Goal: Task Accomplishment & Management: Use online tool/utility

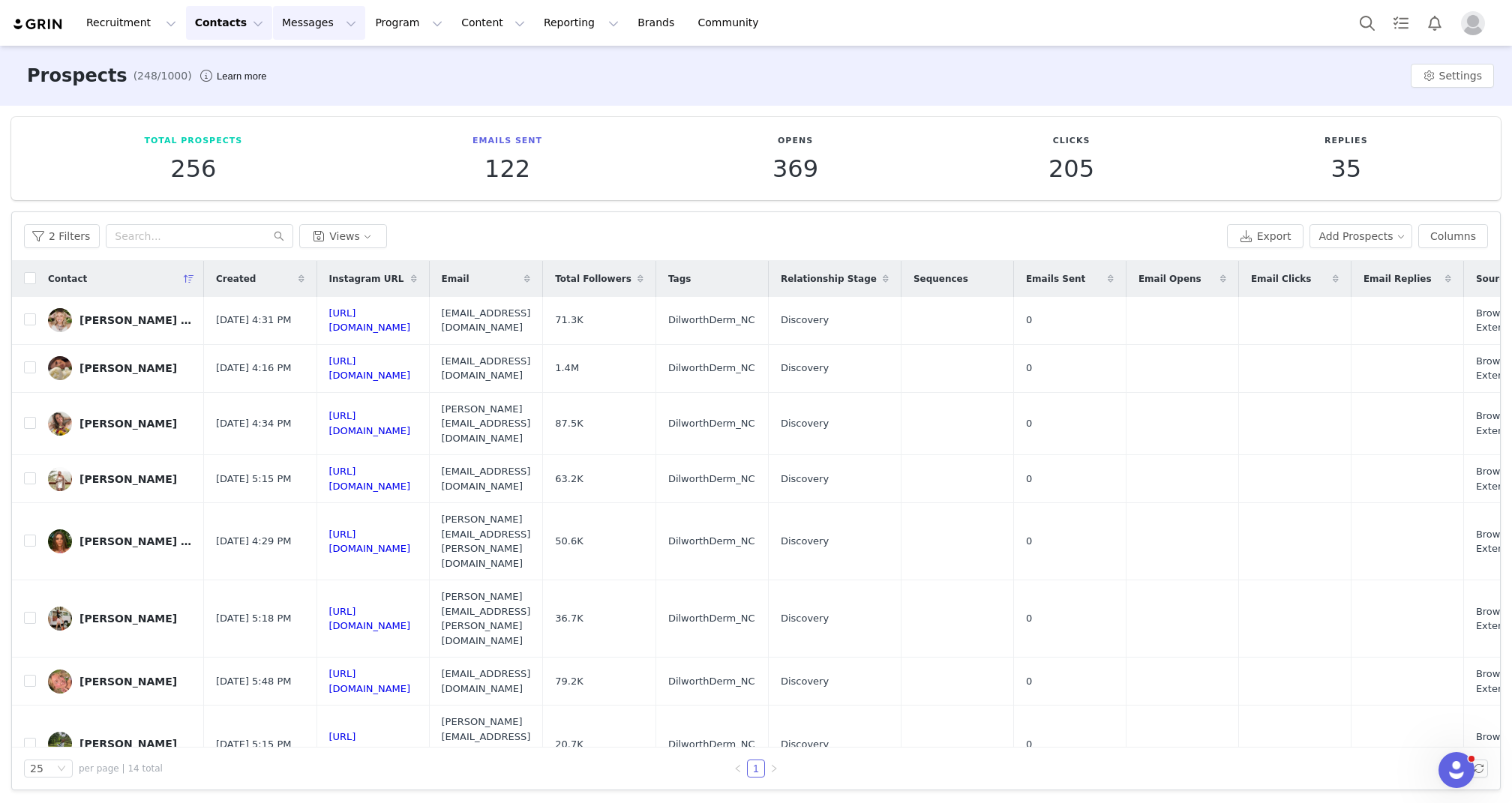
click at [311, 24] on button "Messages Messages" at bounding box center [319, 23] width 92 height 34
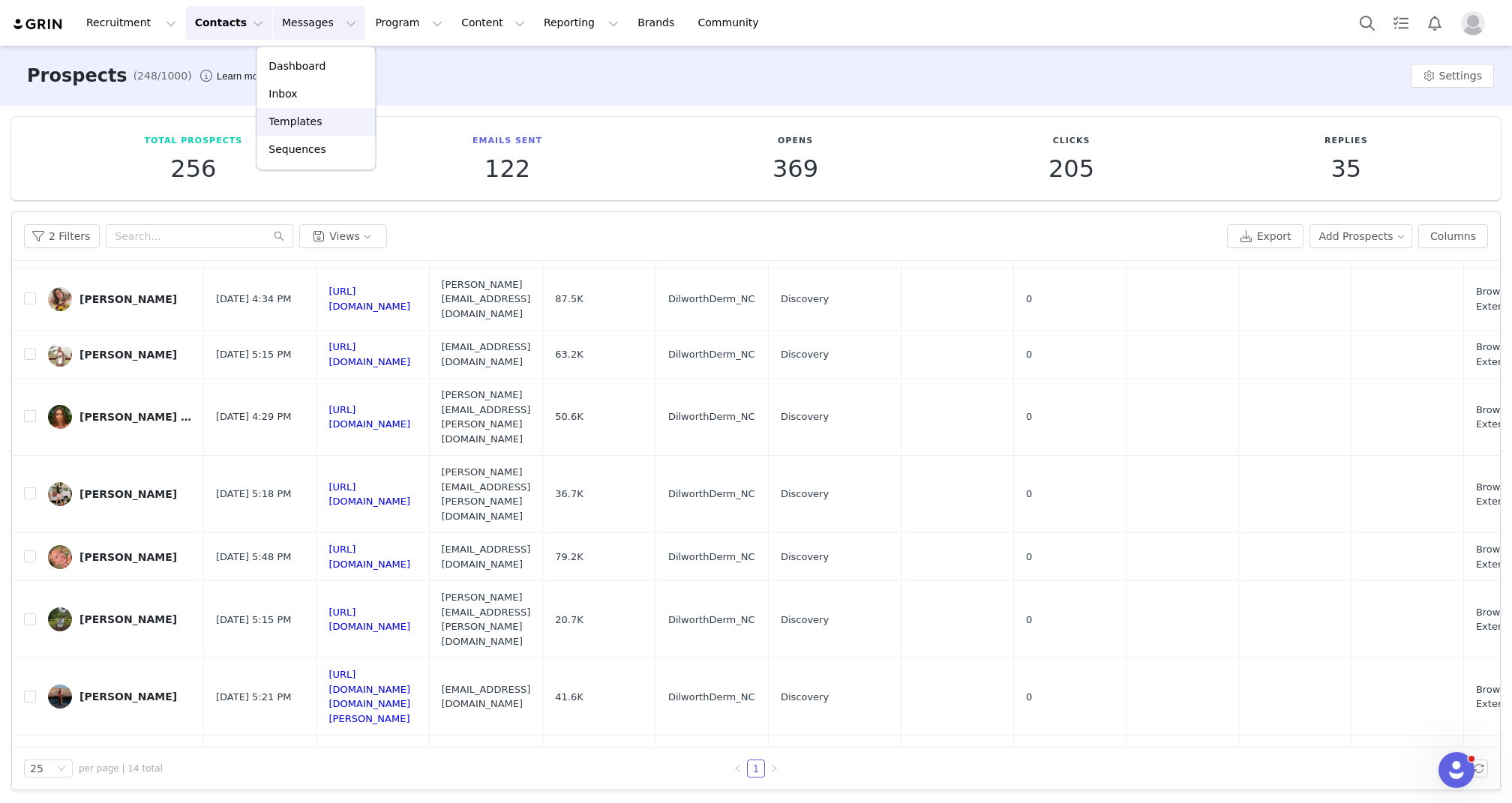
click at [318, 116] on div "Templates" at bounding box center [315, 122] width 101 height 16
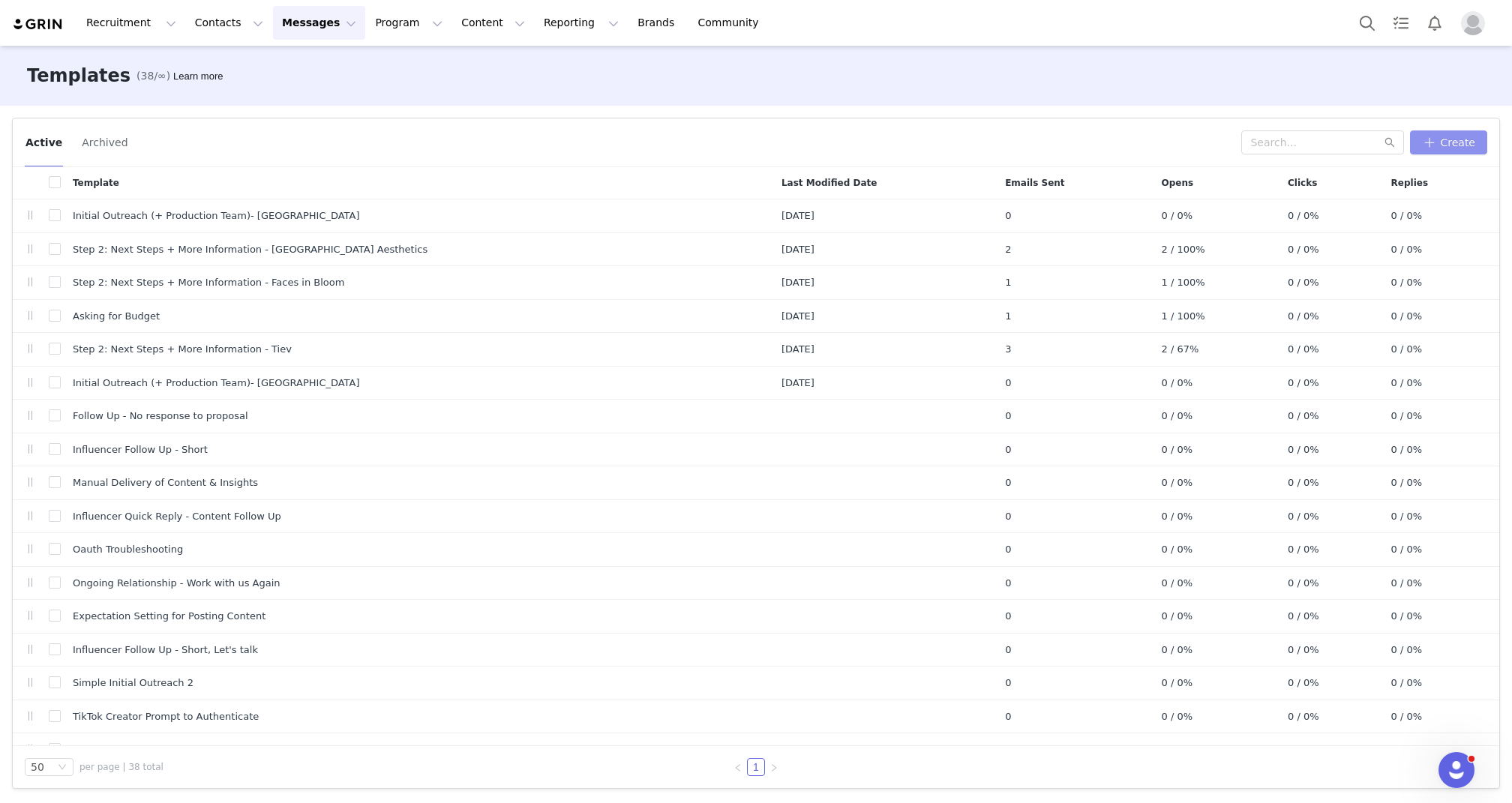
click at [1459, 137] on button "Create" at bounding box center [1449, 143] width 78 height 24
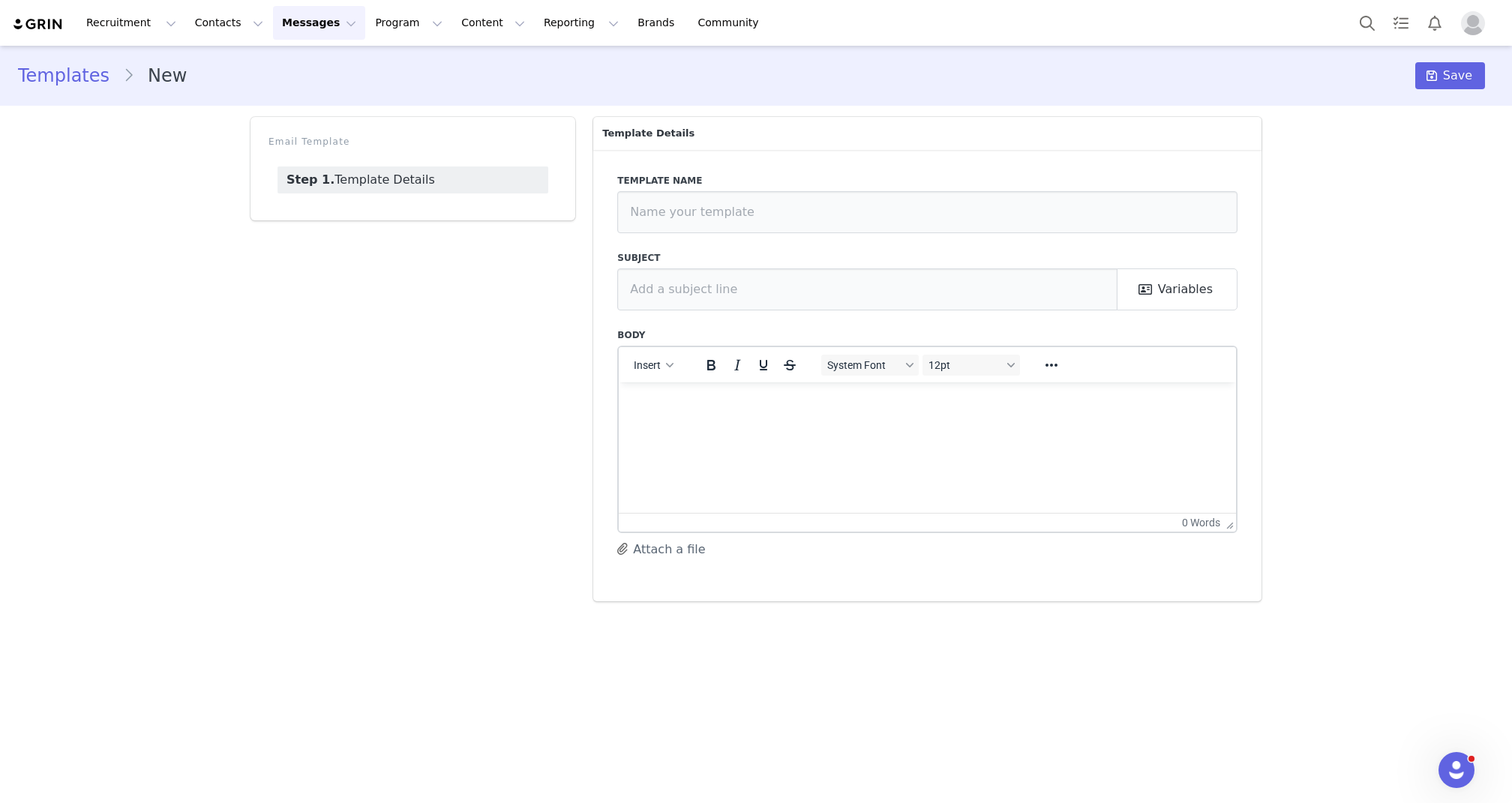
click at [83, 74] on link "Templates" at bounding box center [70, 76] width 105 height 27
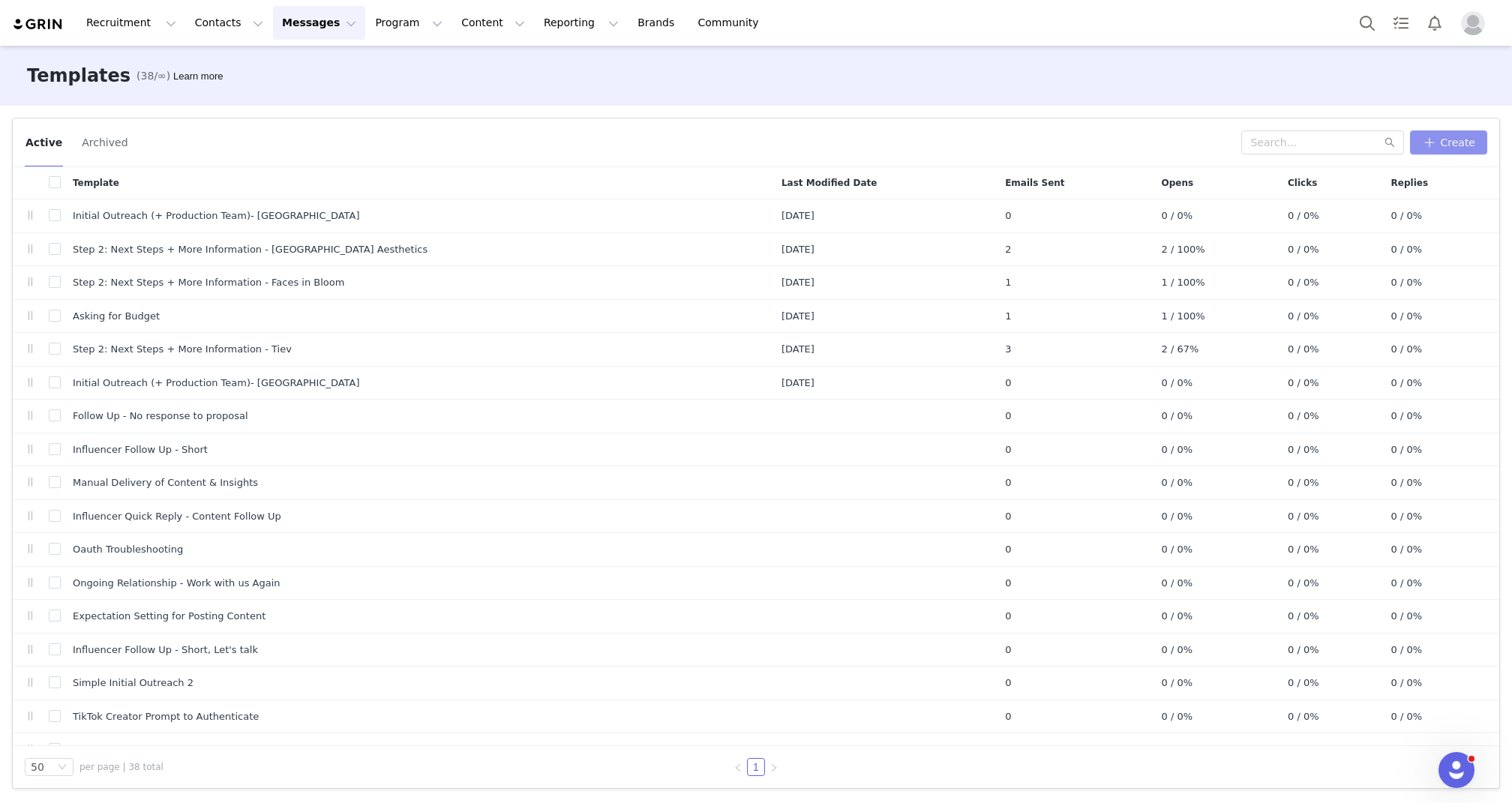
click at [1442, 139] on button "Create" at bounding box center [1449, 143] width 78 height 24
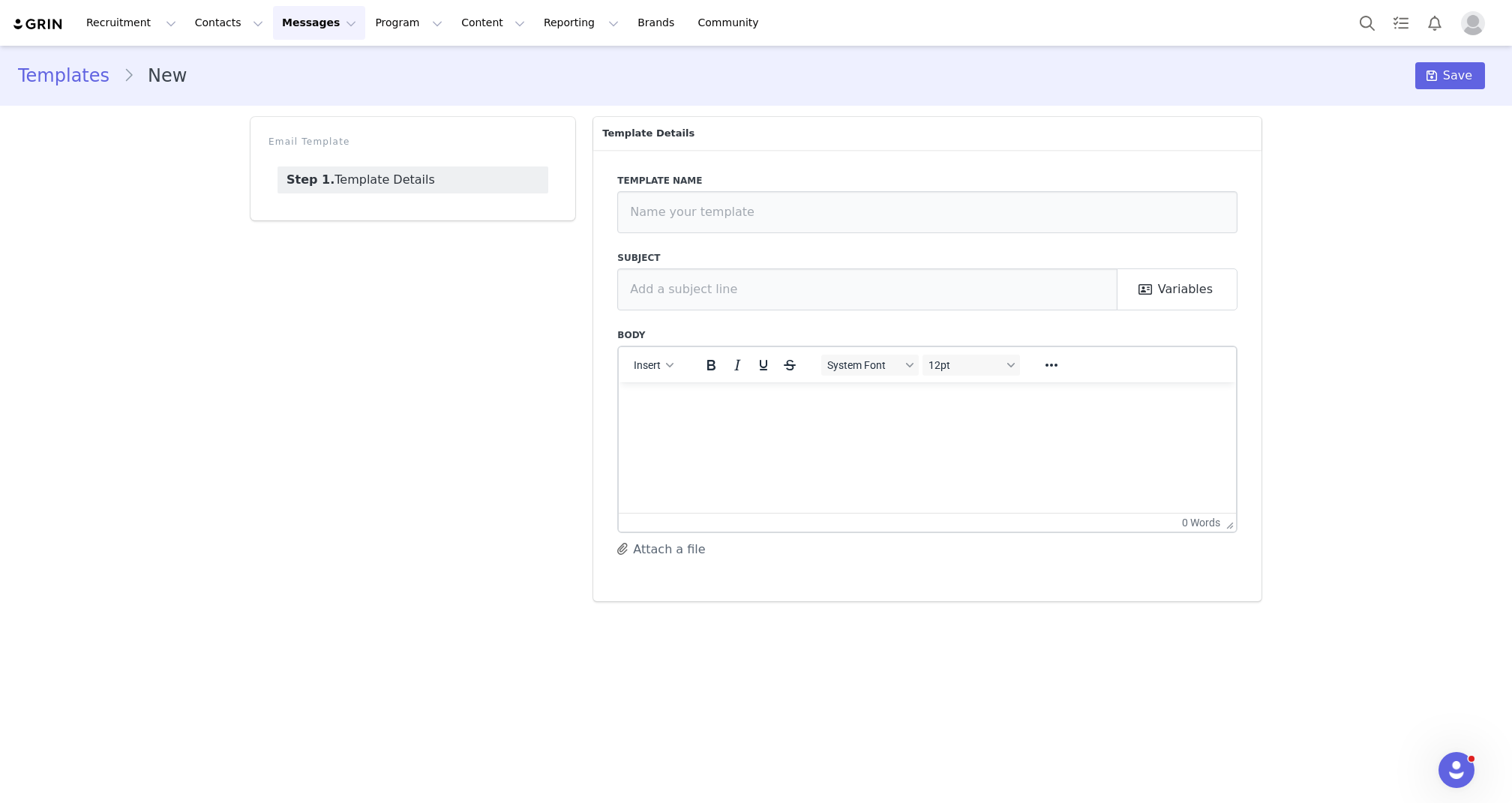
click at [688, 410] on p "Rich Text Area. Press ALT-0 for help." at bounding box center [927, 402] width 593 height 17
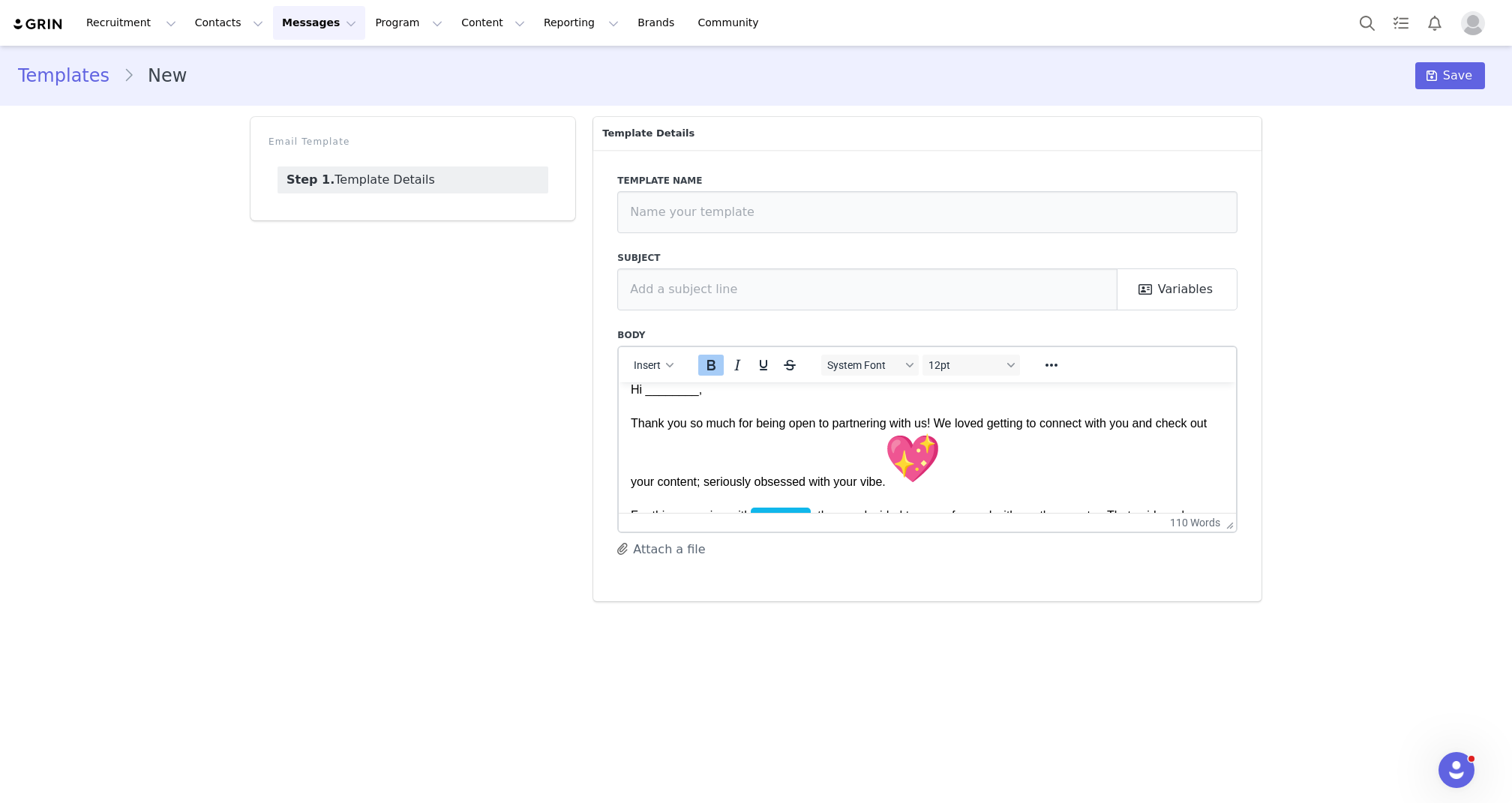
scroll to position [16, 0]
click at [940, 459] on img "💖" at bounding box center [912, 455] width 54 height 54
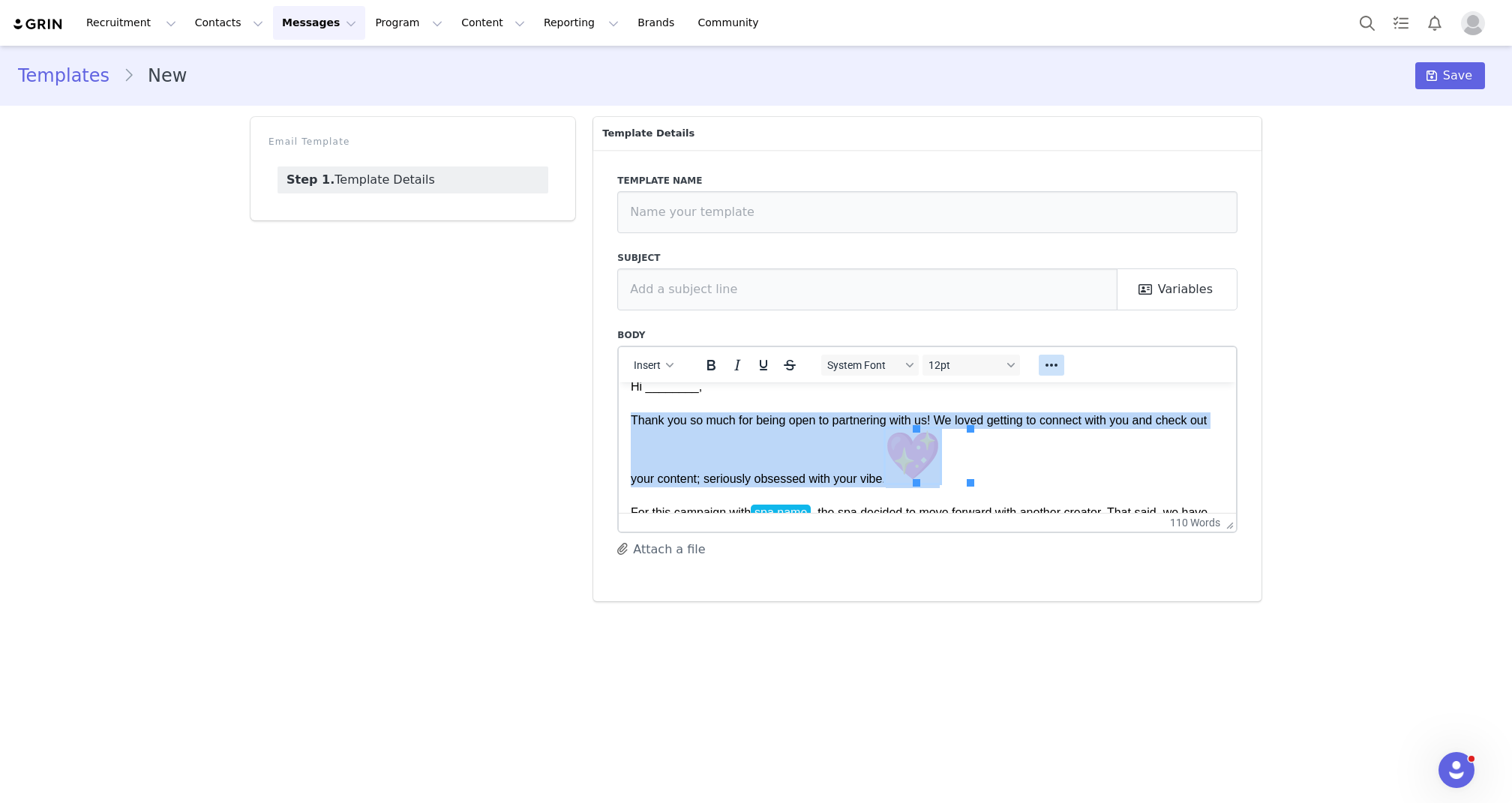
click at [1047, 366] on icon "Reveal or hide additional toolbar items" at bounding box center [1051, 365] width 18 height 18
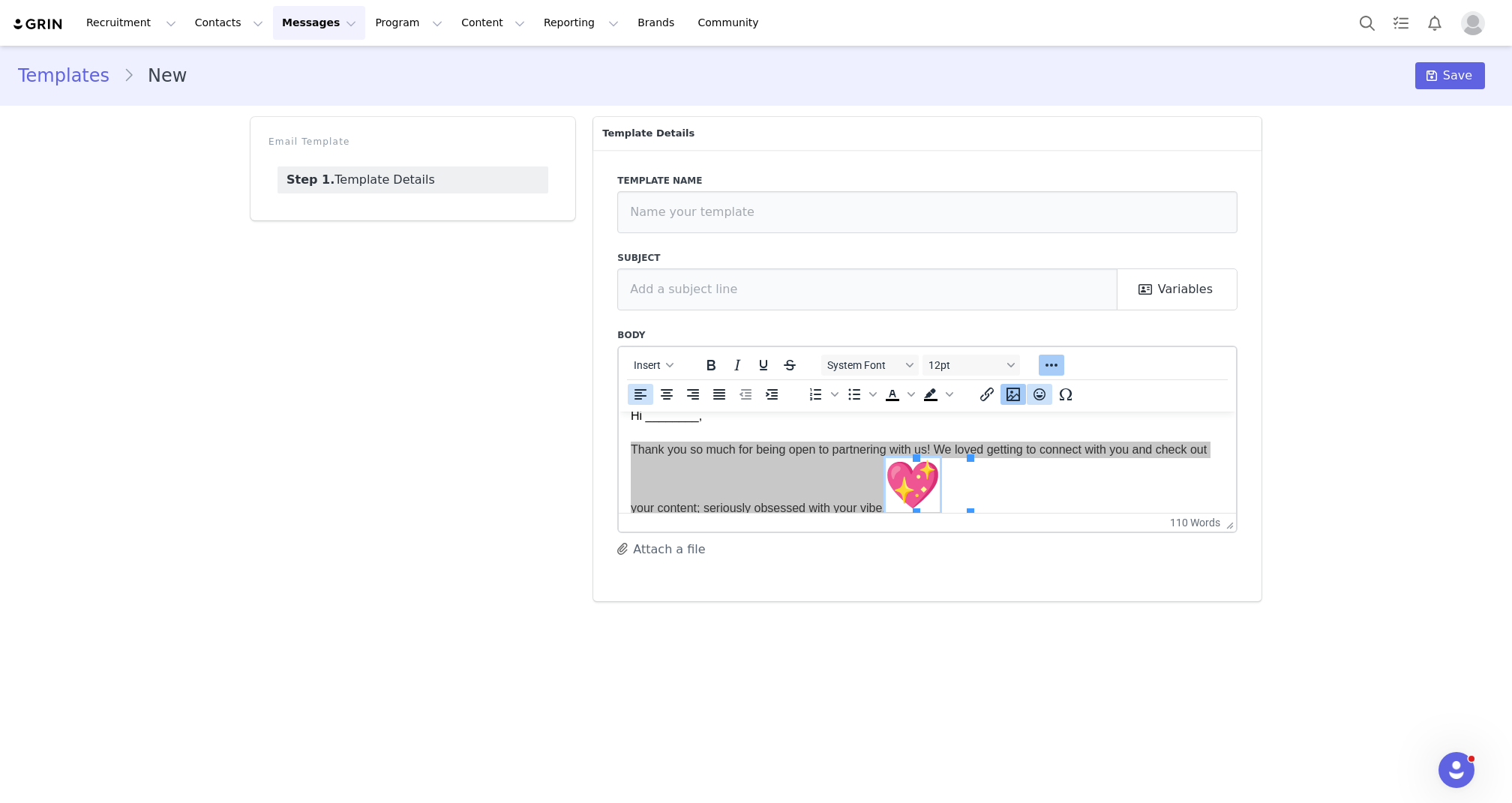
click at [1042, 387] on icon "Emojis" at bounding box center [1039, 394] width 18 height 18
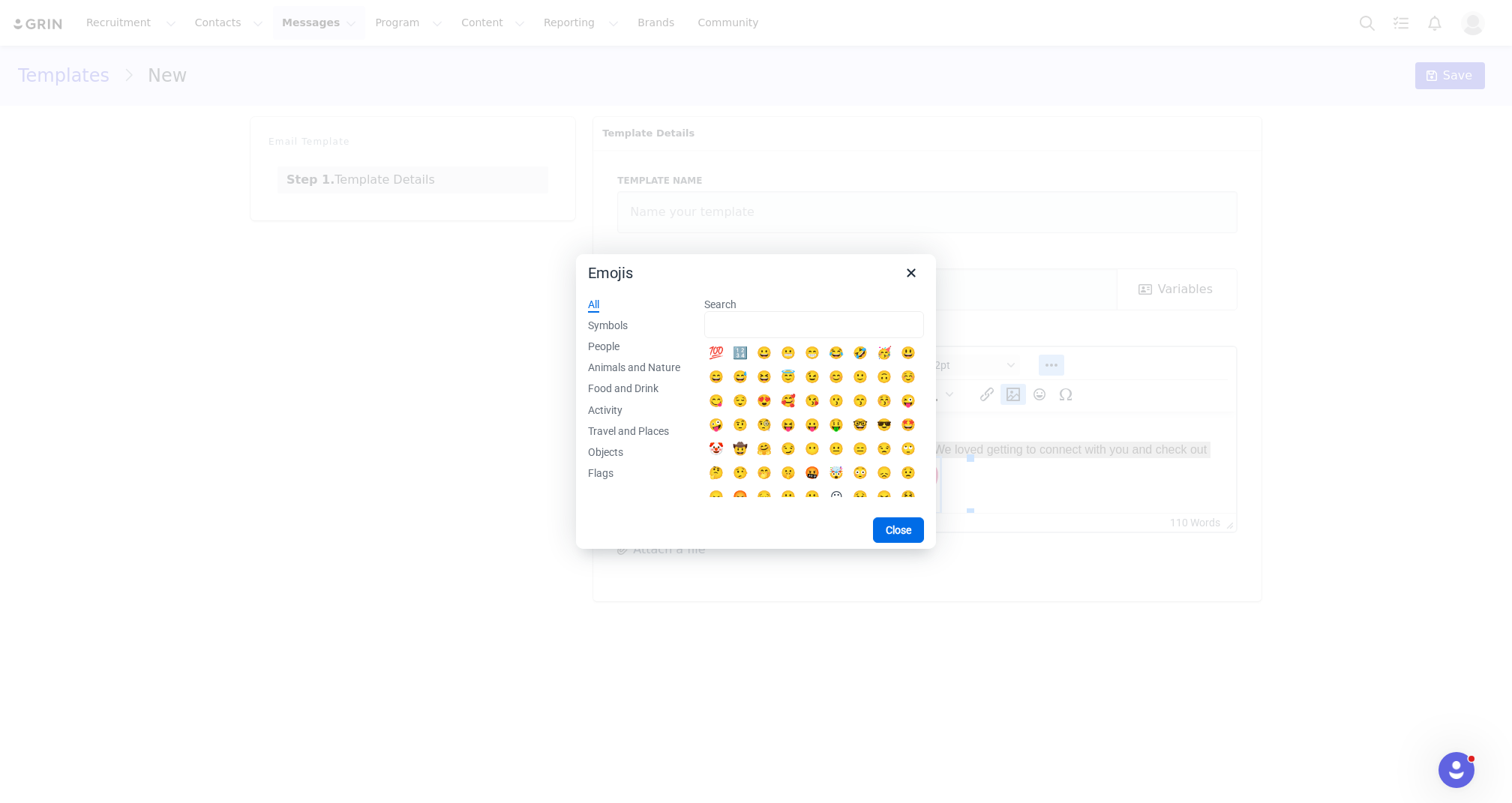
scroll to position [19, 0]
click at [781, 317] on input "Search" at bounding box center [813, 325] width 219 height 27
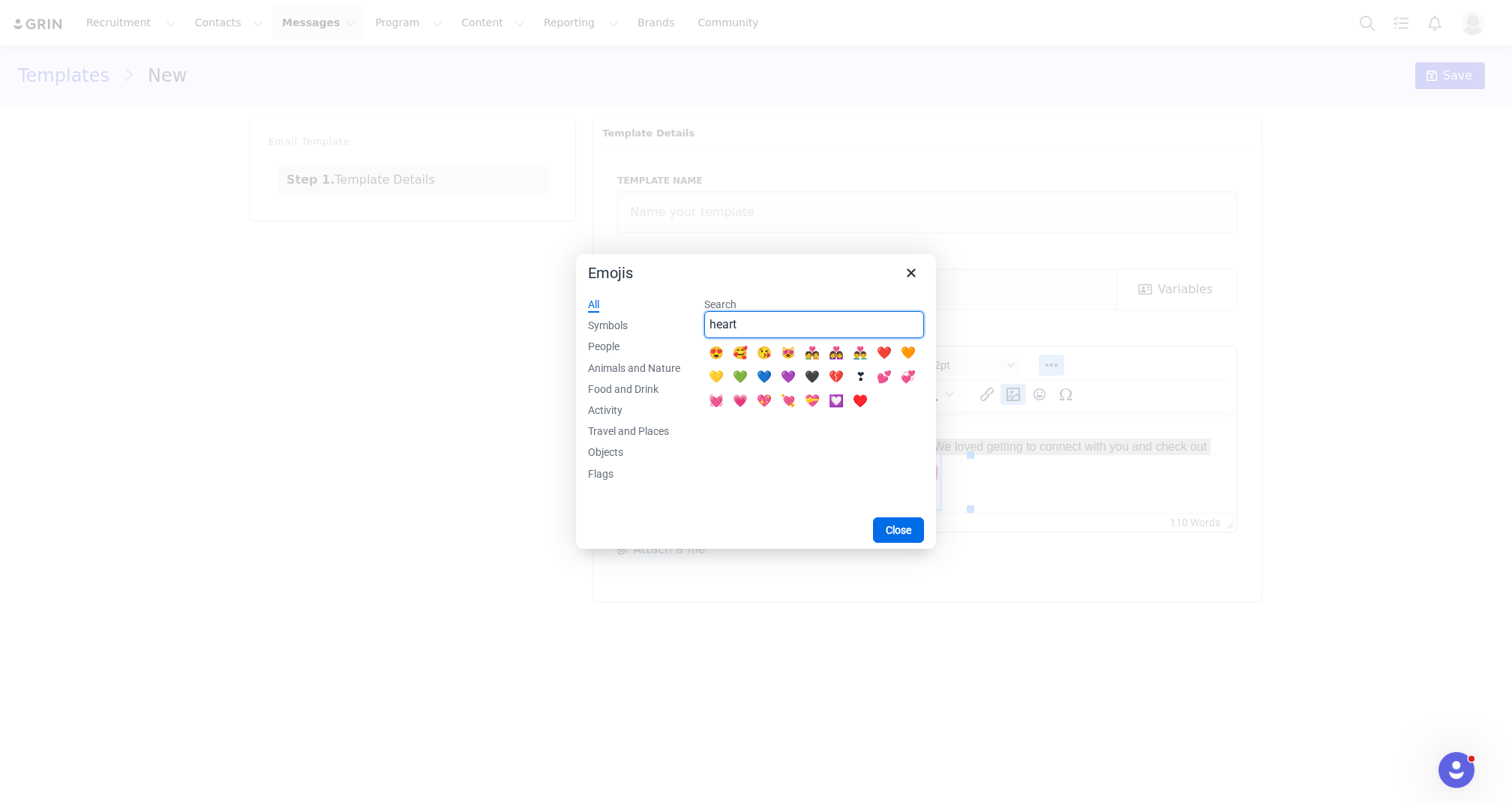
type input "heart"
click at [748, 401] on div "💗" at bounding box center [740, 401] width 18 height 18
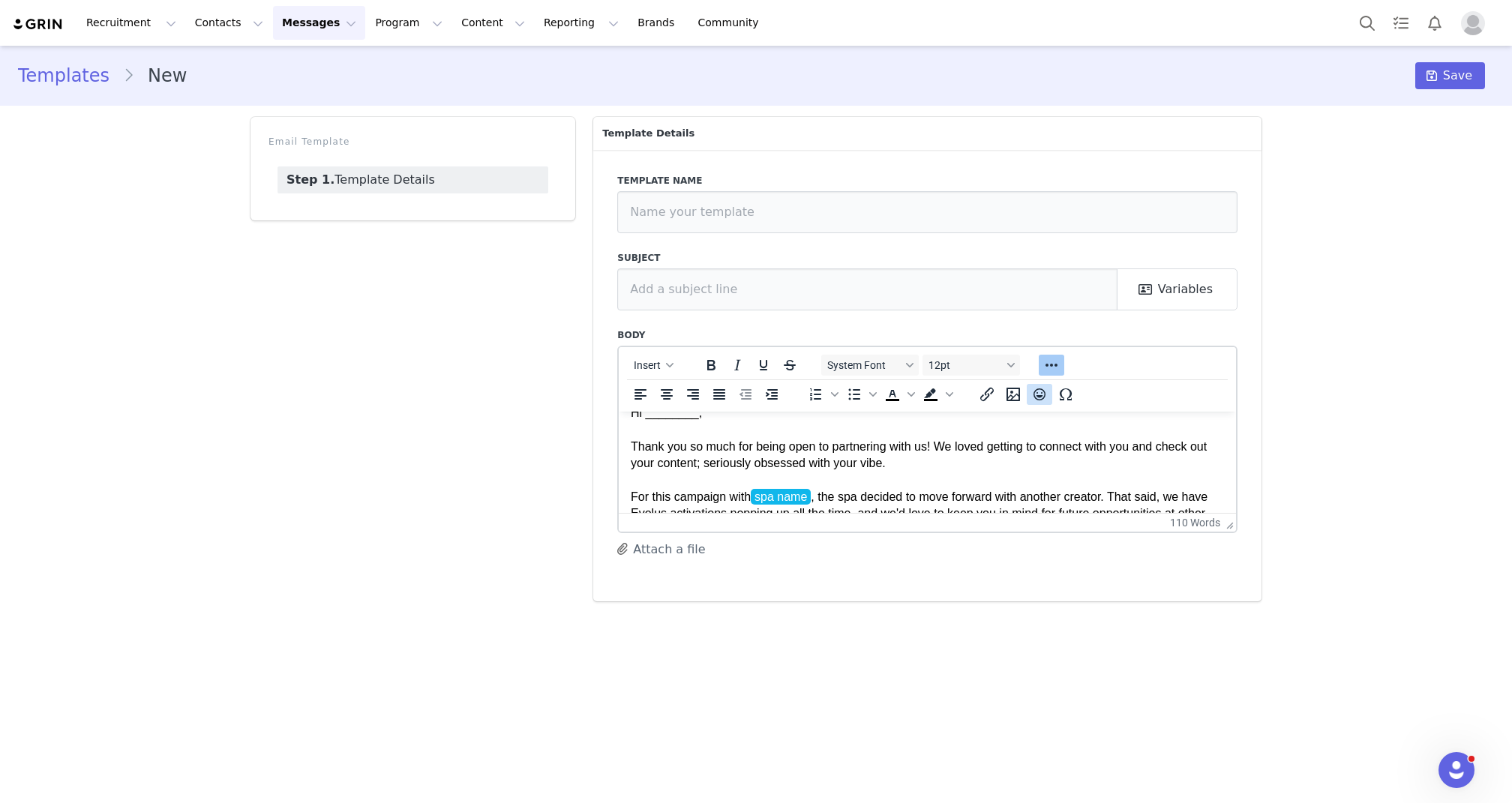
click at [1034, 399] on icon "Emojis" at bounding box center [1039, 394] width 18 height 18
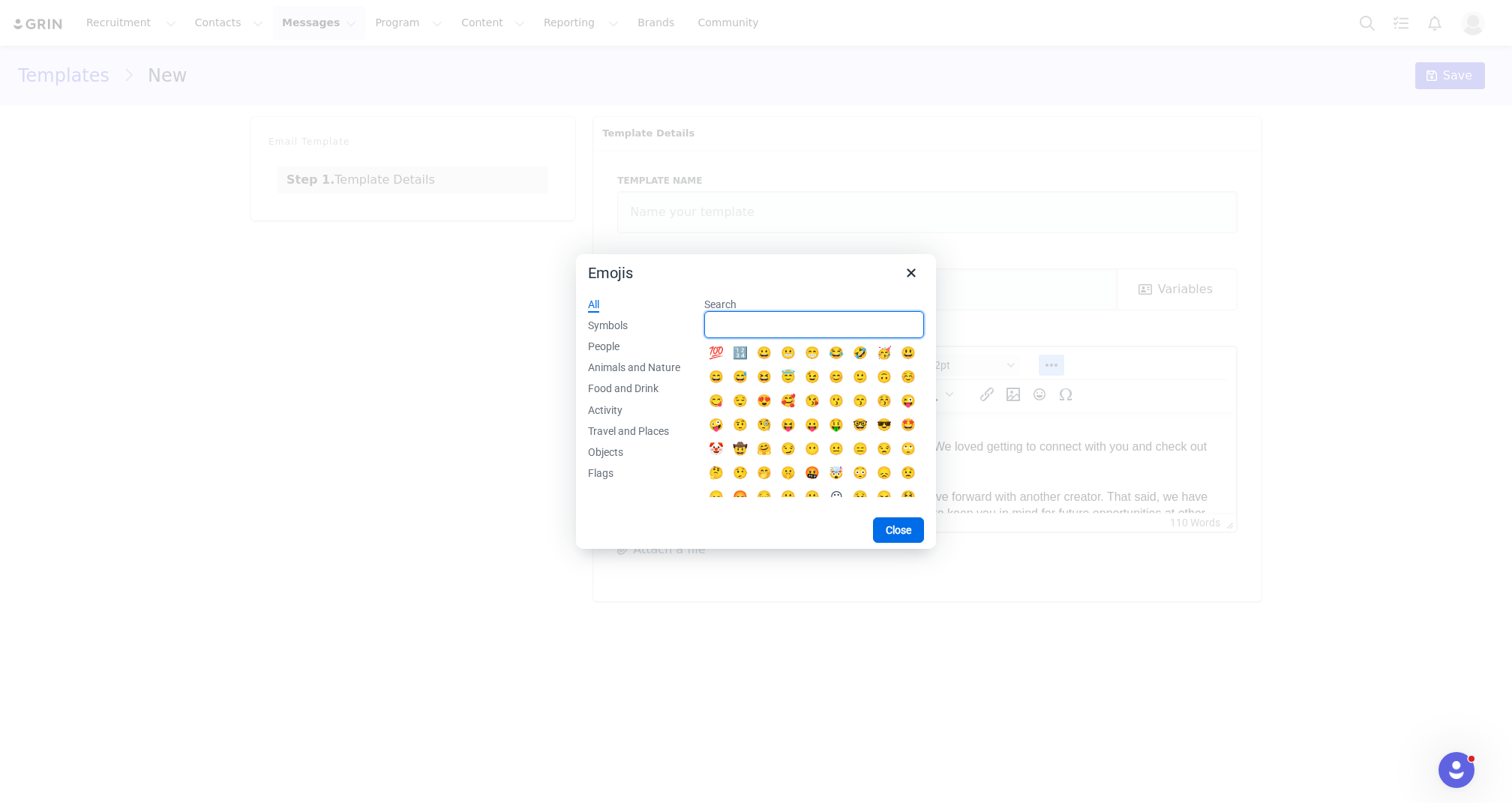
click at [733, 318] on input "Search" at bounding box center [813, 325] width 219 height 27
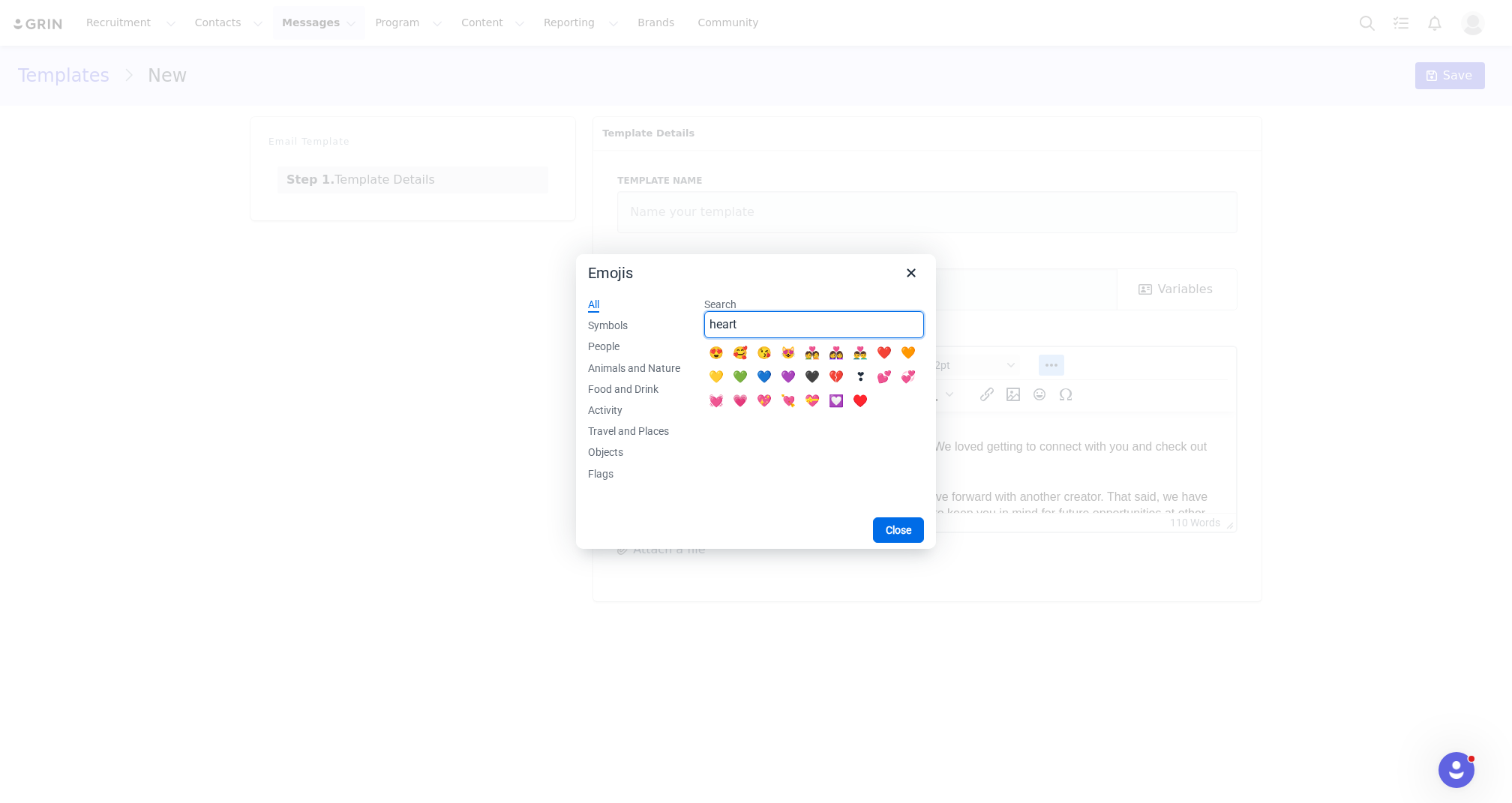
type input "heart"
click at [767, 401] on div "💖" at bounding box center [764, 401] width 18 height 18
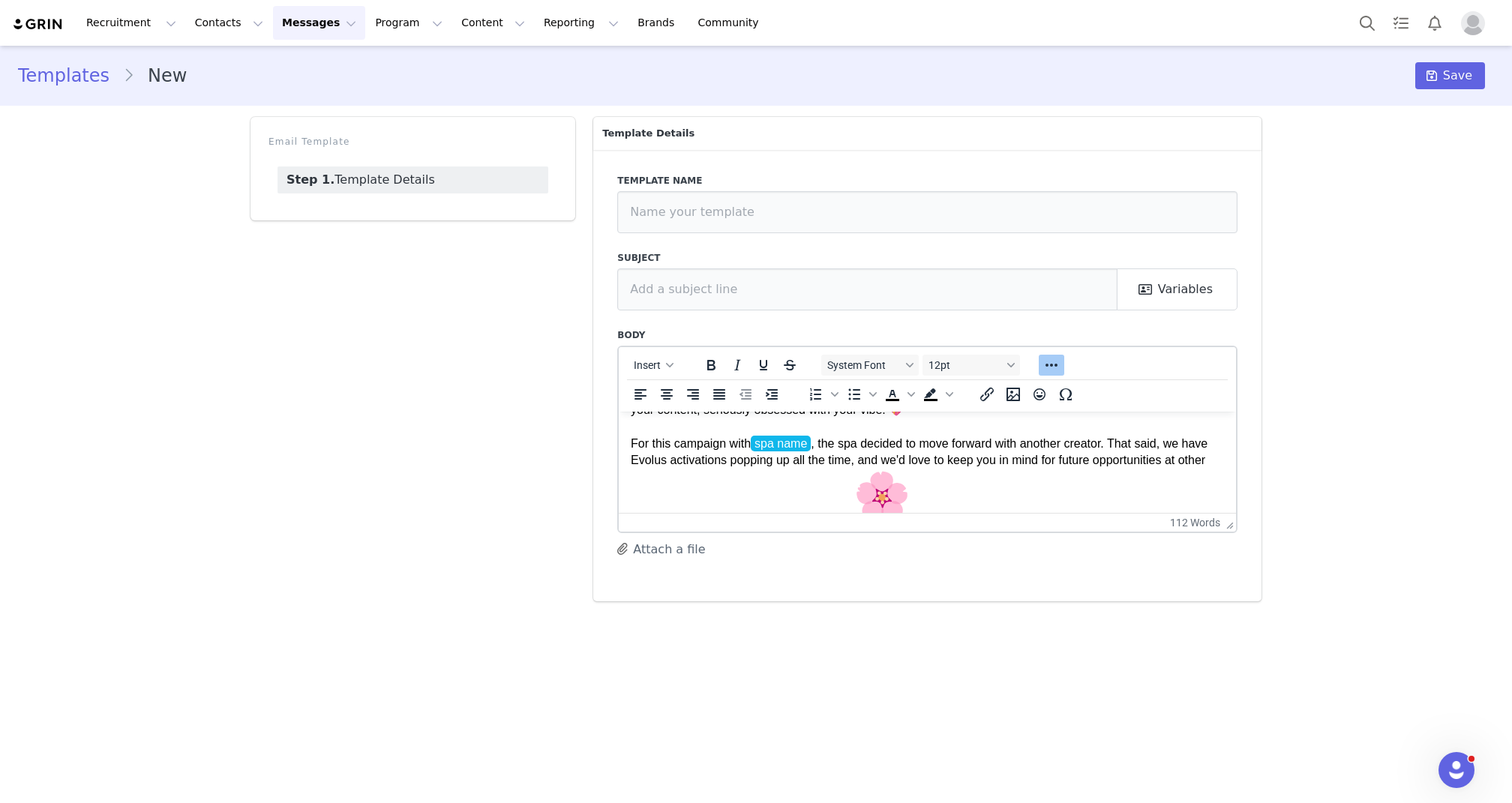
scroll to position [77, 0]
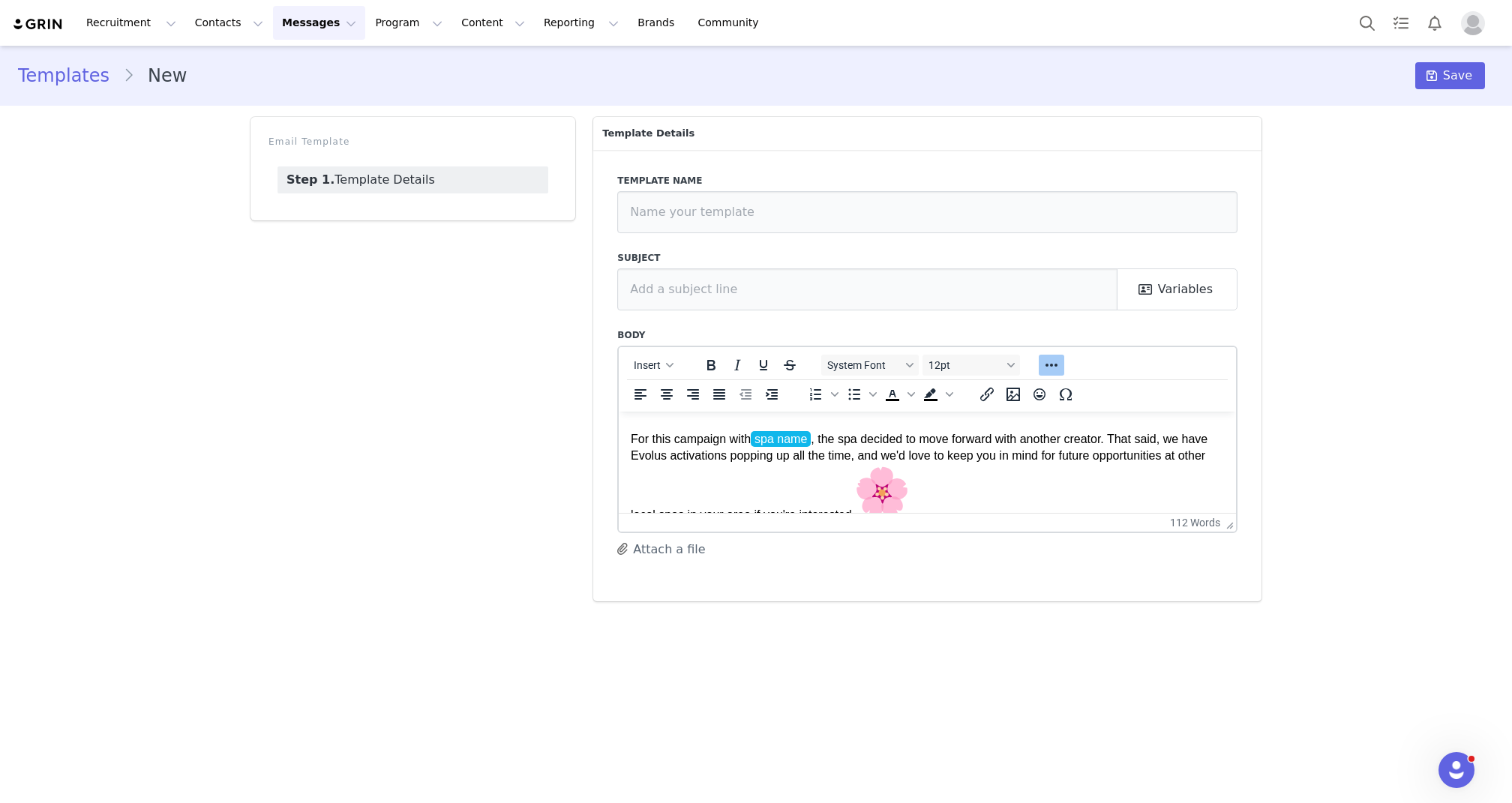
click at [909, 490] on img "🌸" at bounding box center [882, 491] width 54 height 54
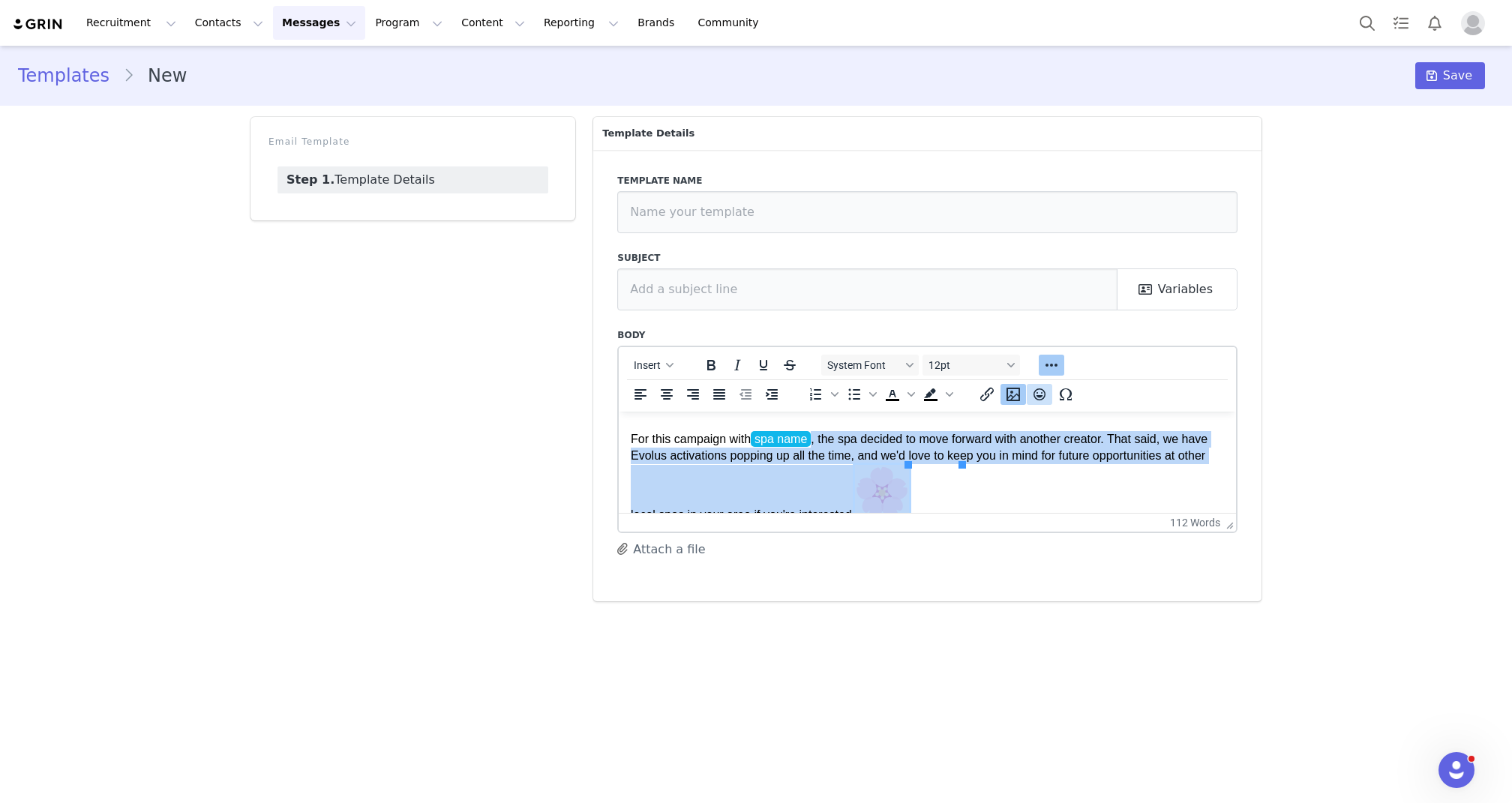
click at [1038, 397] on icon "Emojis" at bounding box center [1039, 394] width 18 height 18
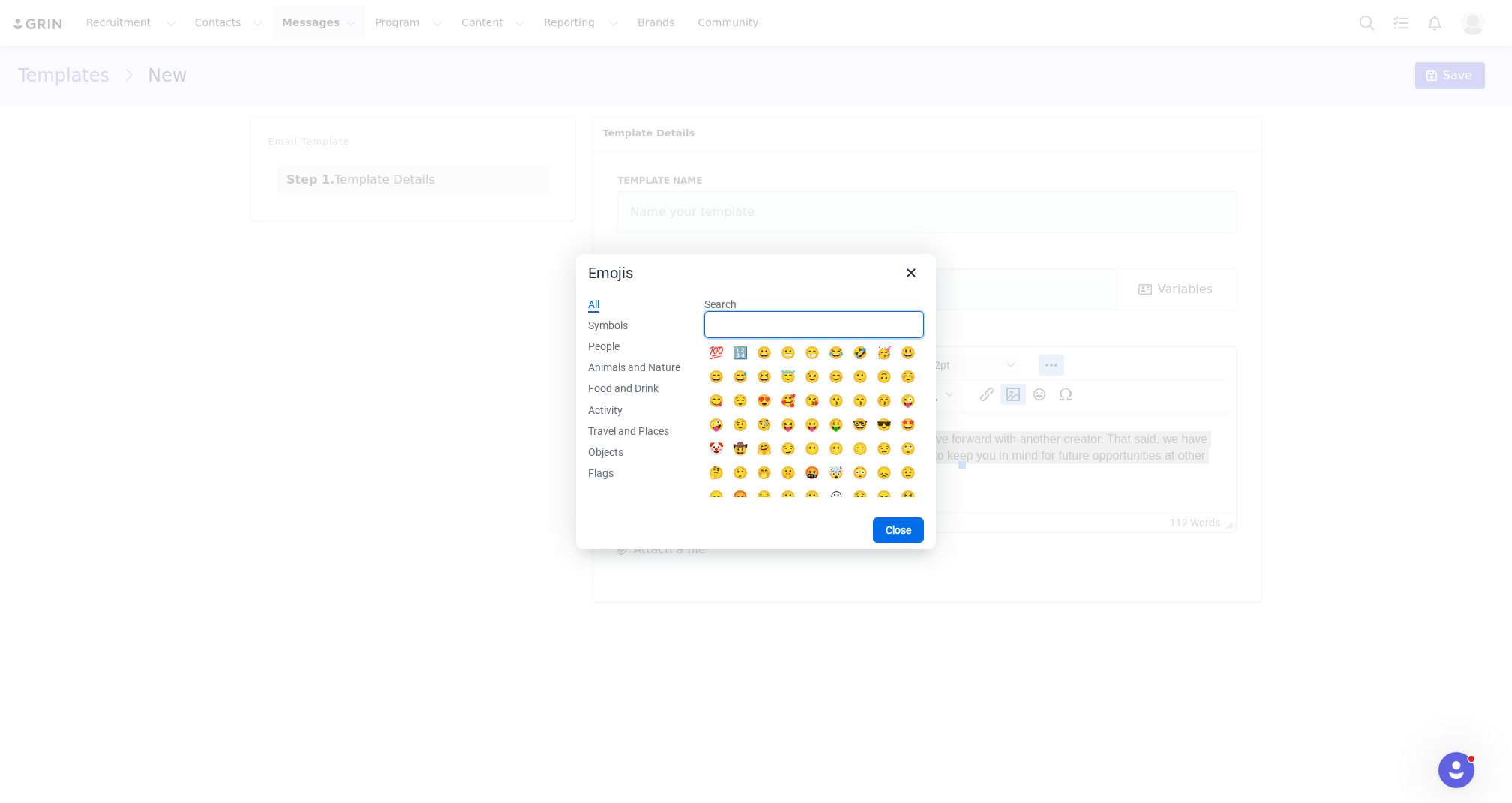
click at [800, 320] on input "Search" at bounding box center [813, 325] width 219 height 27
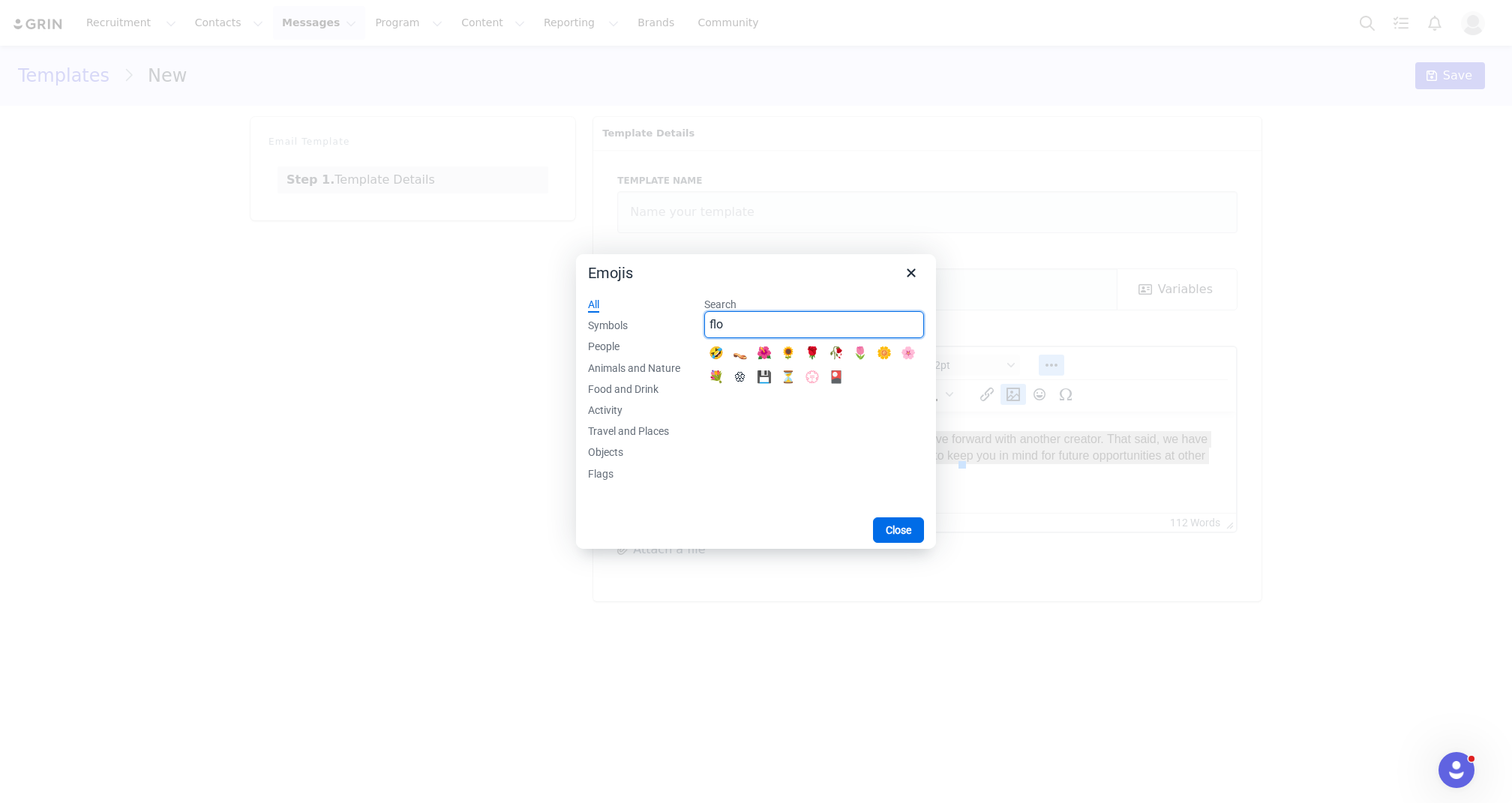
type input "flo"
click at [912, 351] on div "🌸" at bounding box center [908, 353] width 18 height 18
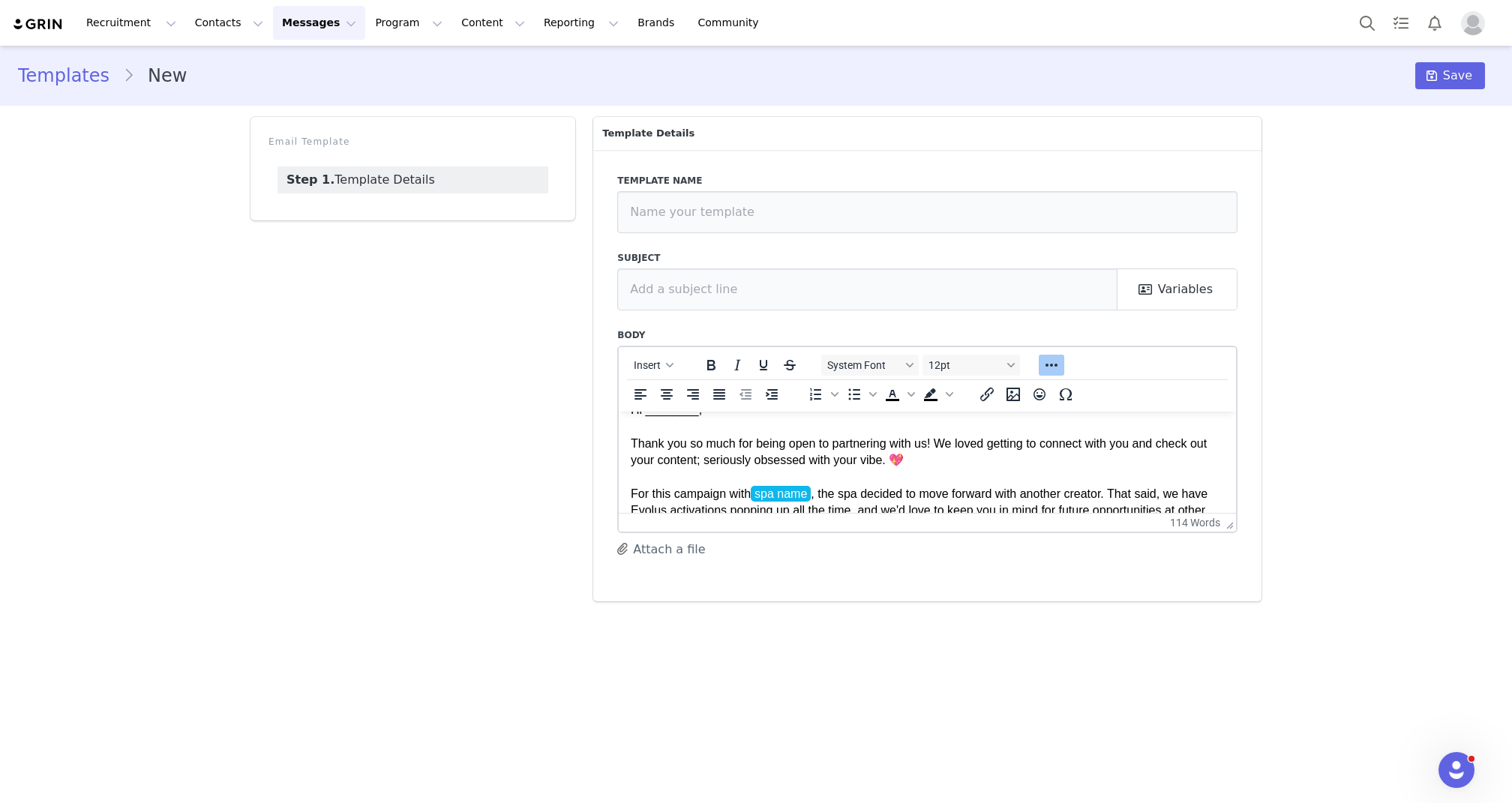
scroll to position [0, 0]
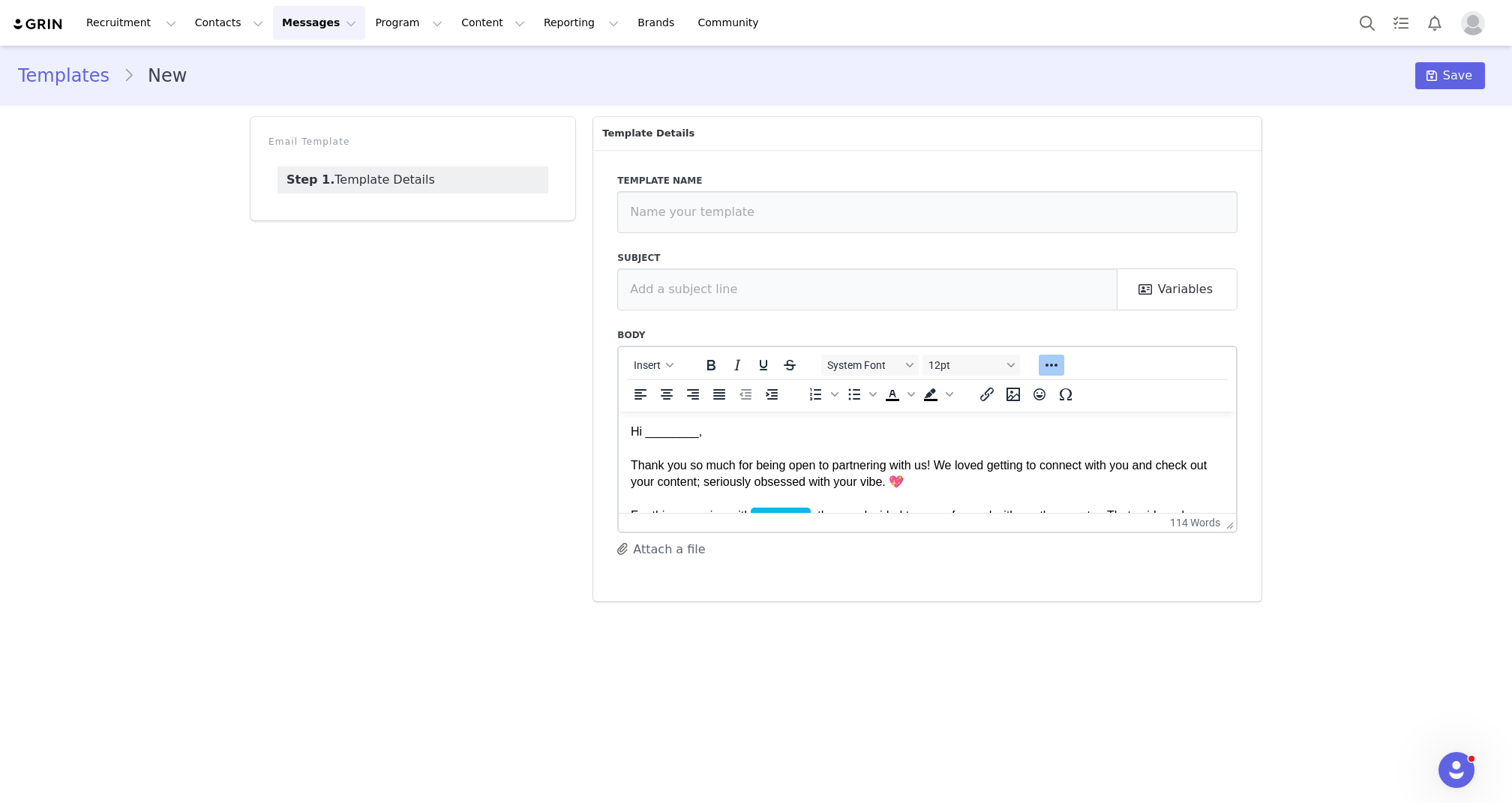
click at [672, 432] on p "Hi ________, Thank you so much for being open to partnering with us! We loved g…" at bounding box center [927, 515] width 593 height 185
click at [667, 366] on icon "button" at bounding box center [670, 364] width 7 height 7
click at [673, 420] on div "Insert Variable" at bounding box center [708, 415] width 135 height 18
select select
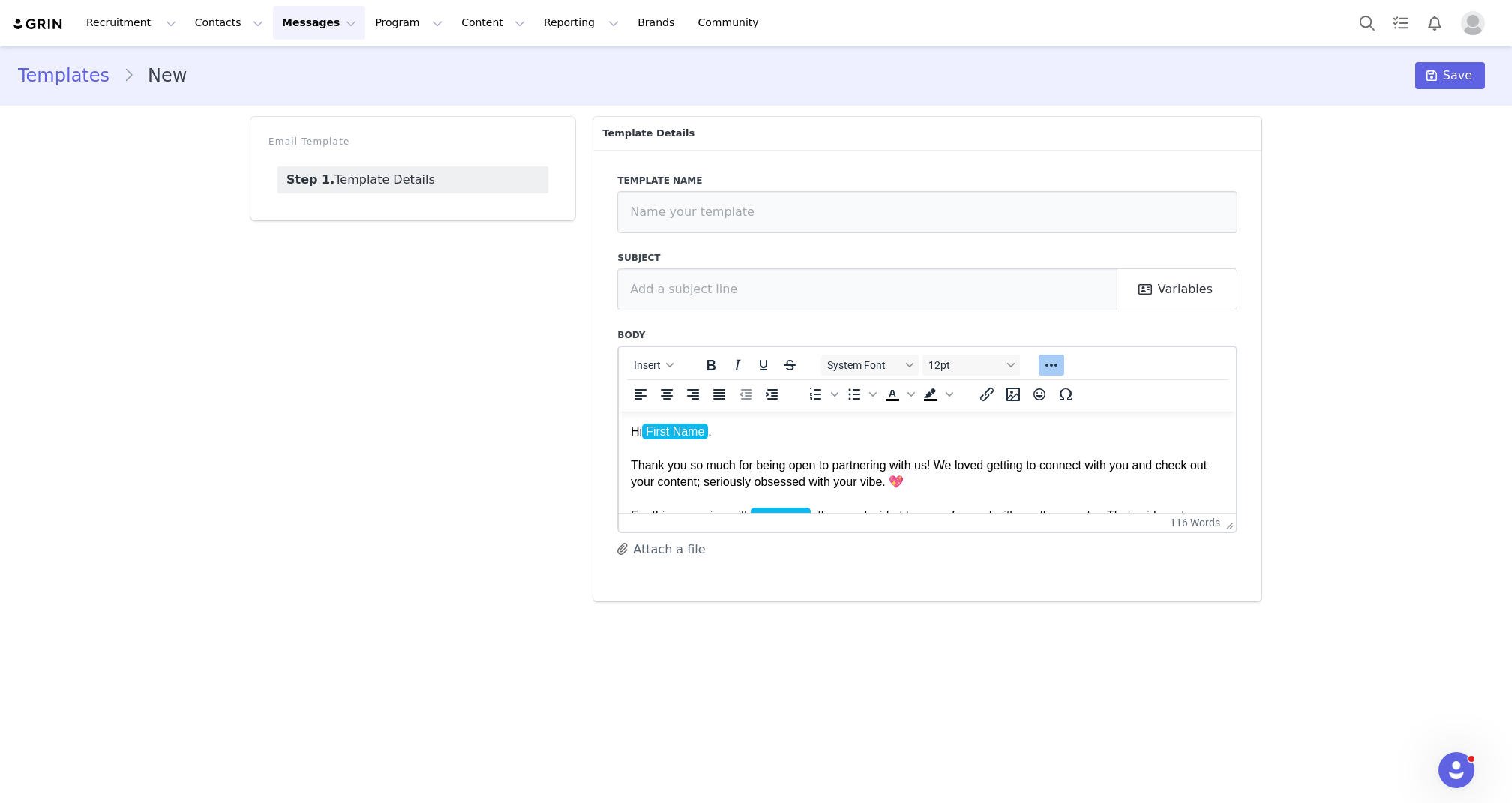
click at [808, 460] on p "Hi First Name ﻿ , Thank you so much for being open to partnering with us! We lo…" at bounding box center [927, 515] width 593 height 185
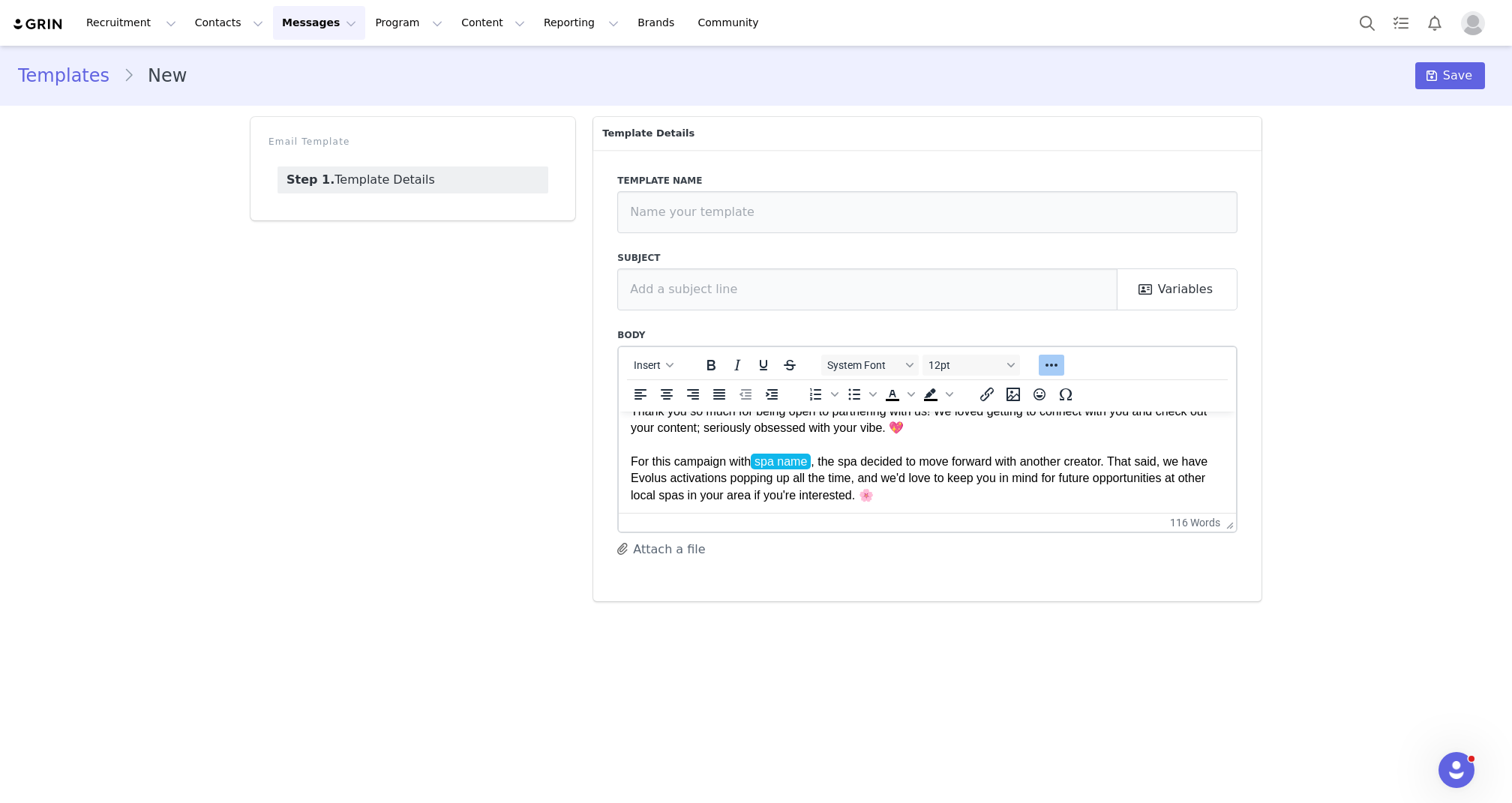
scroll to position [55, 0]
click at [799, 458] on span "spa name" at bounding box center [781, 459] width 60 height 16
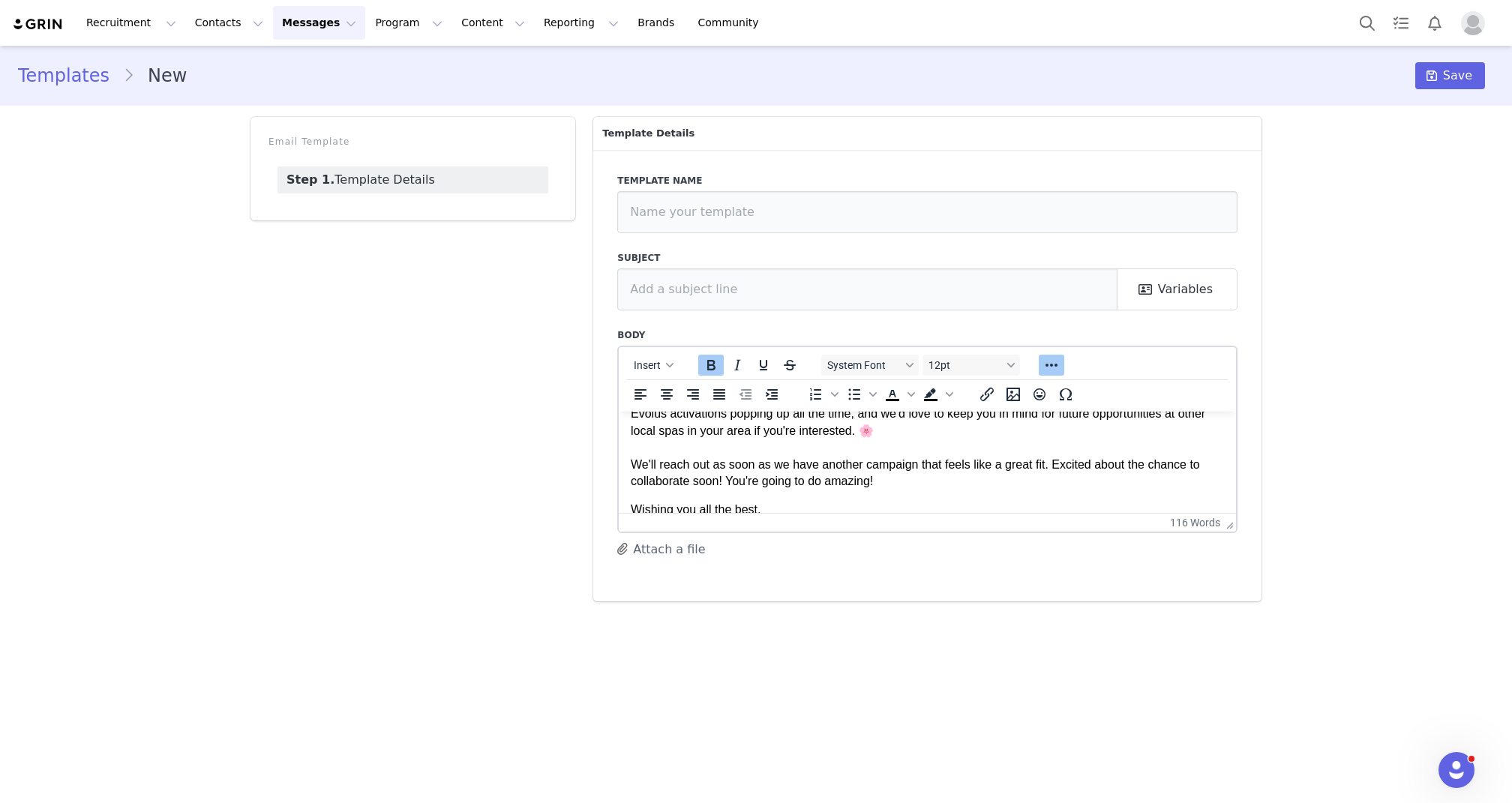
scroll to position [86, 0]
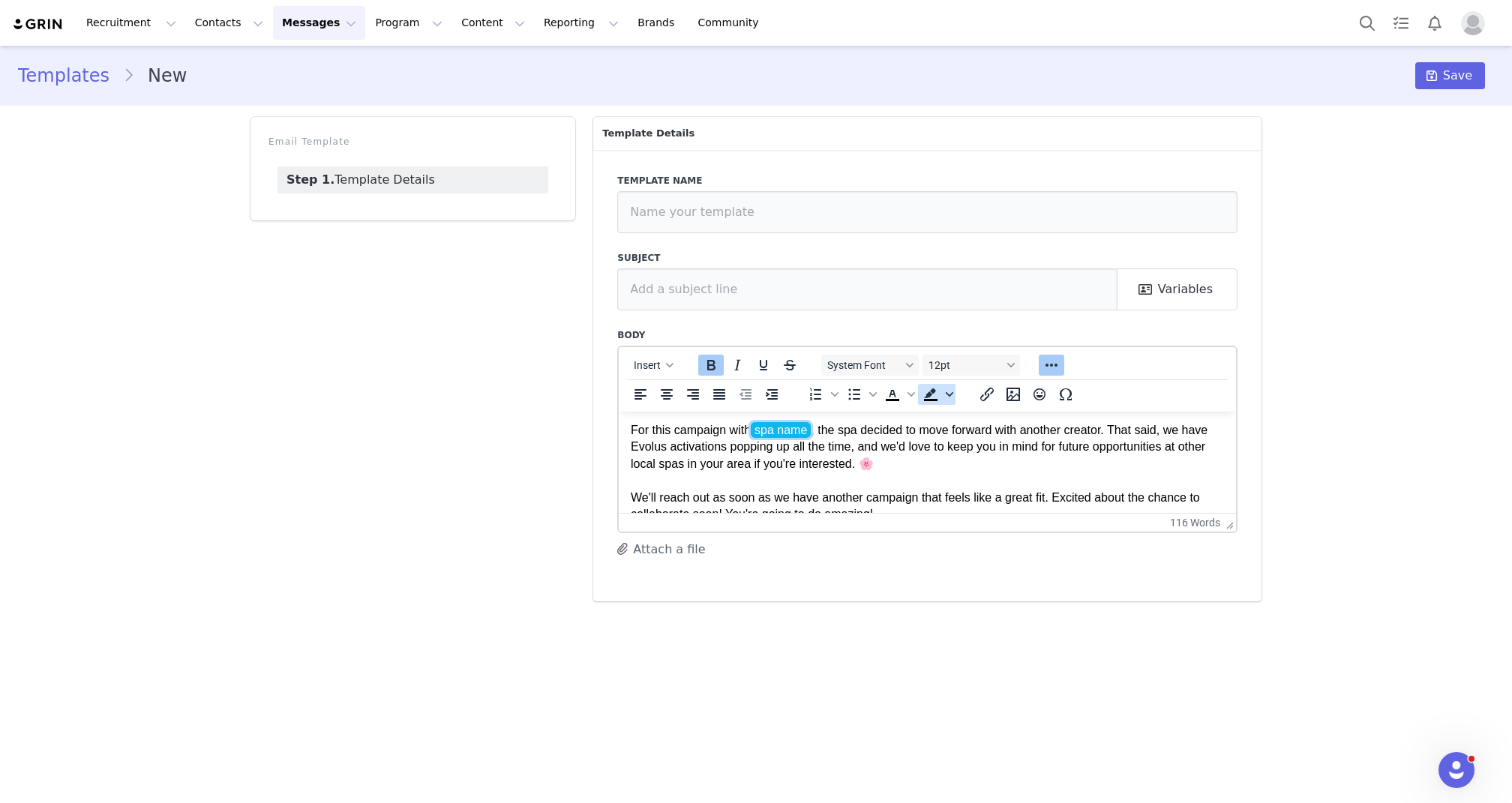
click at [953, 396] on icon "Background color" at bounding box center [949, 394] width 7 height 7
click at [949, 414] on div at bounding box center [952, 417] width 18 height 18
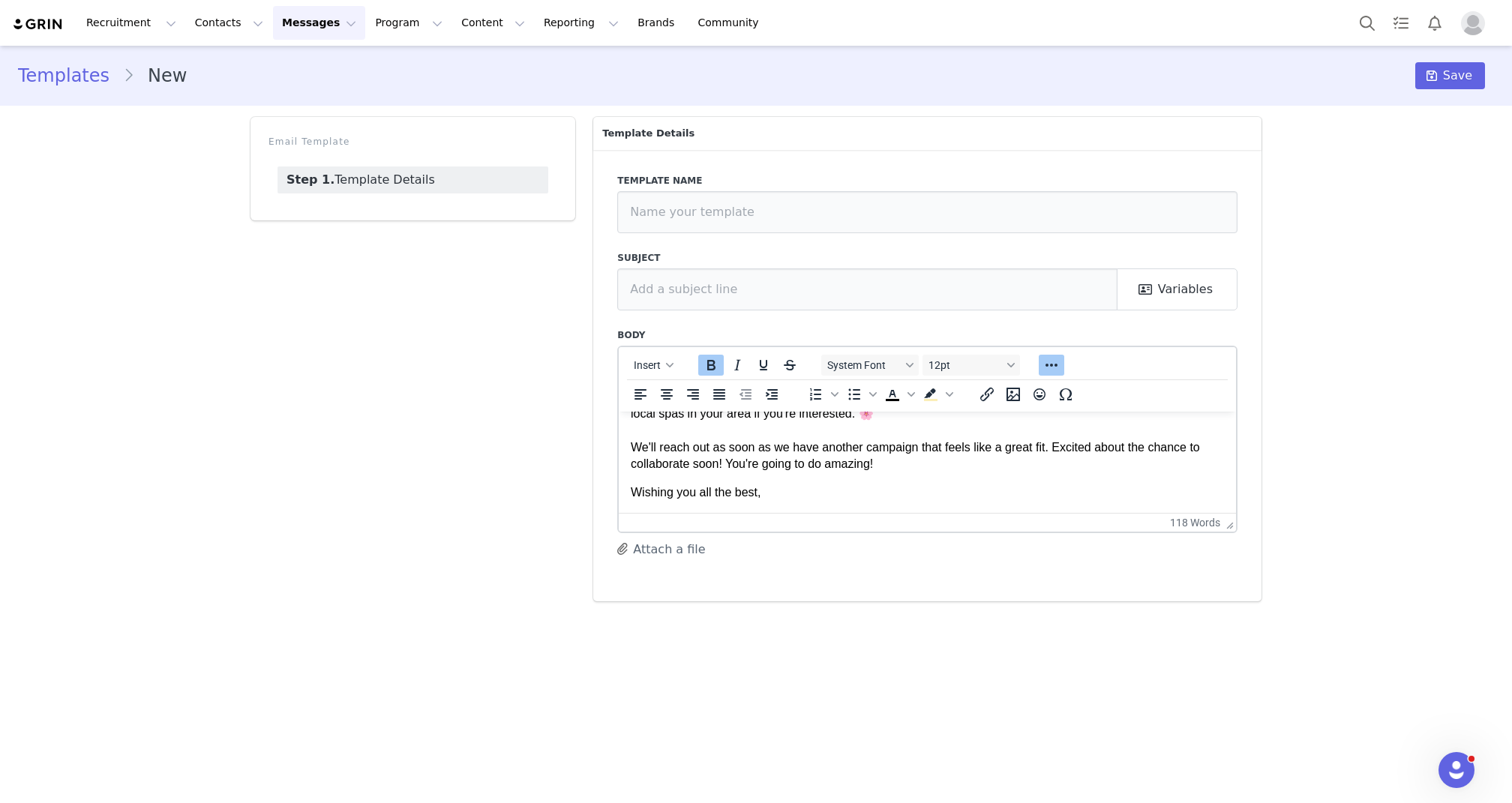
scroll to position [165, 0]
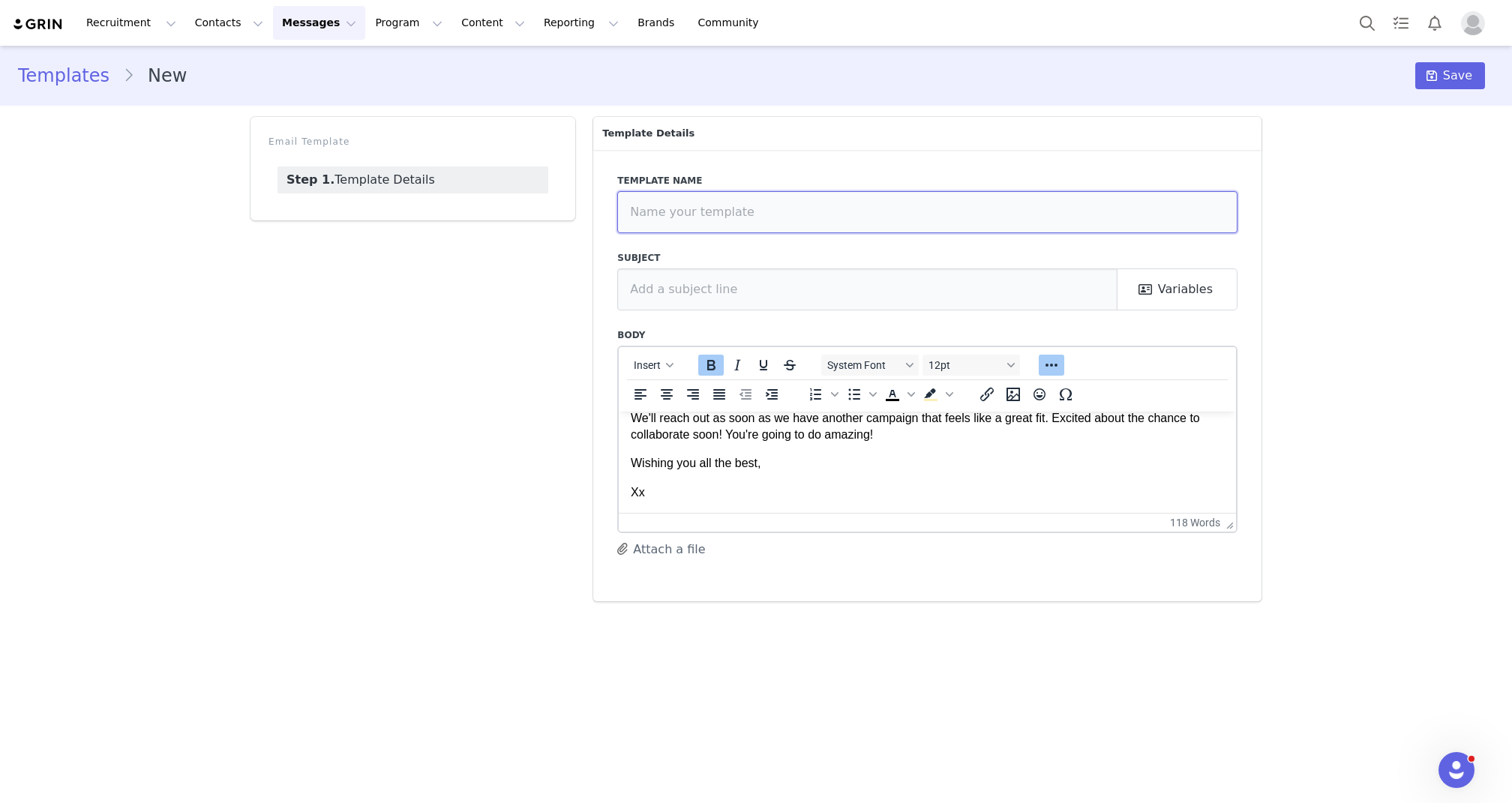
click at [775, 209] on input "text" at bounding box center [927, 211] width 620 height 42
type input "Decline For Now"
click at [672, 303] on input "text" at bounding box center [867, 289] width 501 height 42
paste input "[PERSON_NAME] x Paradise Med Spa & [MEDICAL_DATA] by Evolus - Let’s Collab!"
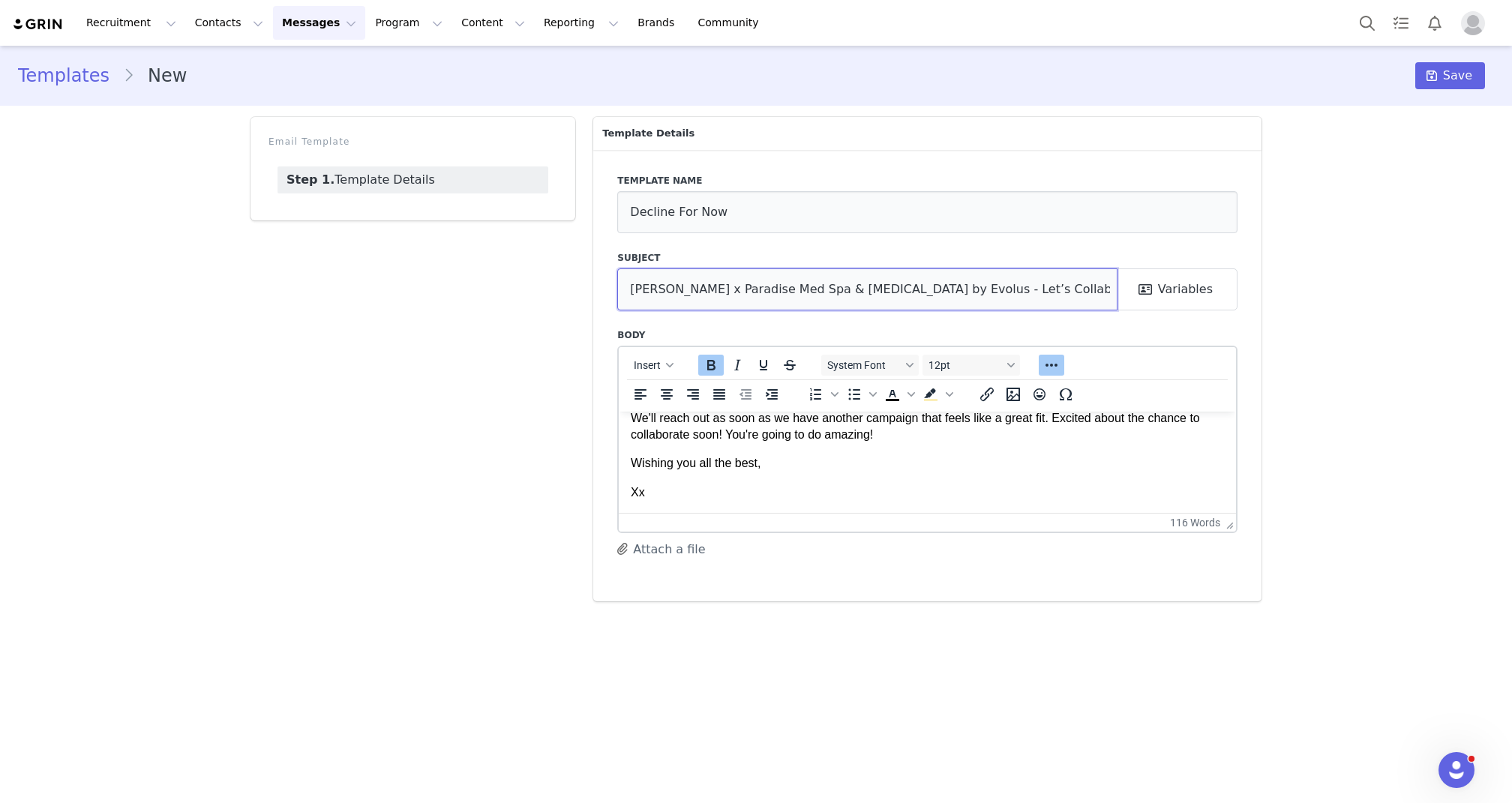
click at [639, 291] on input "[PERSON_NAME] x Paradise Med Spa & [MEDICAL_DATA] by Evolus - Let’s Collab!" at bounding box center [867, 289] width 501 height 42
click at [1137, 284] on button "Variables" at bounding box center [1177, 289] width 120 height 42
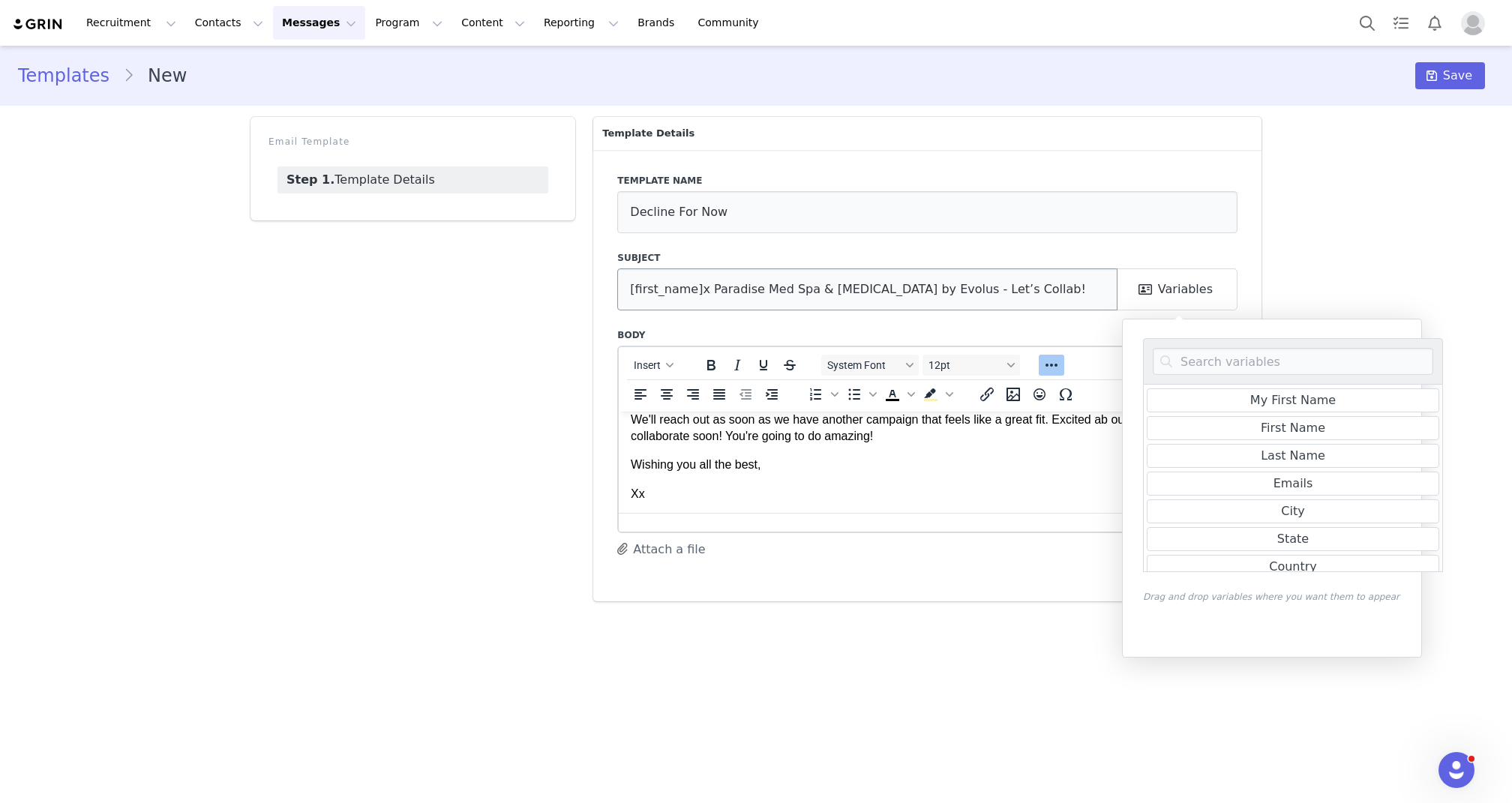
scroll to position [163, 0]
click at [701, 289] on input "[first_name]x Paradise Med Spa & [MEDICAL_DATA] by Evolus - Let’s Collab!" at bounding box center [867, 289] width 501 height 42
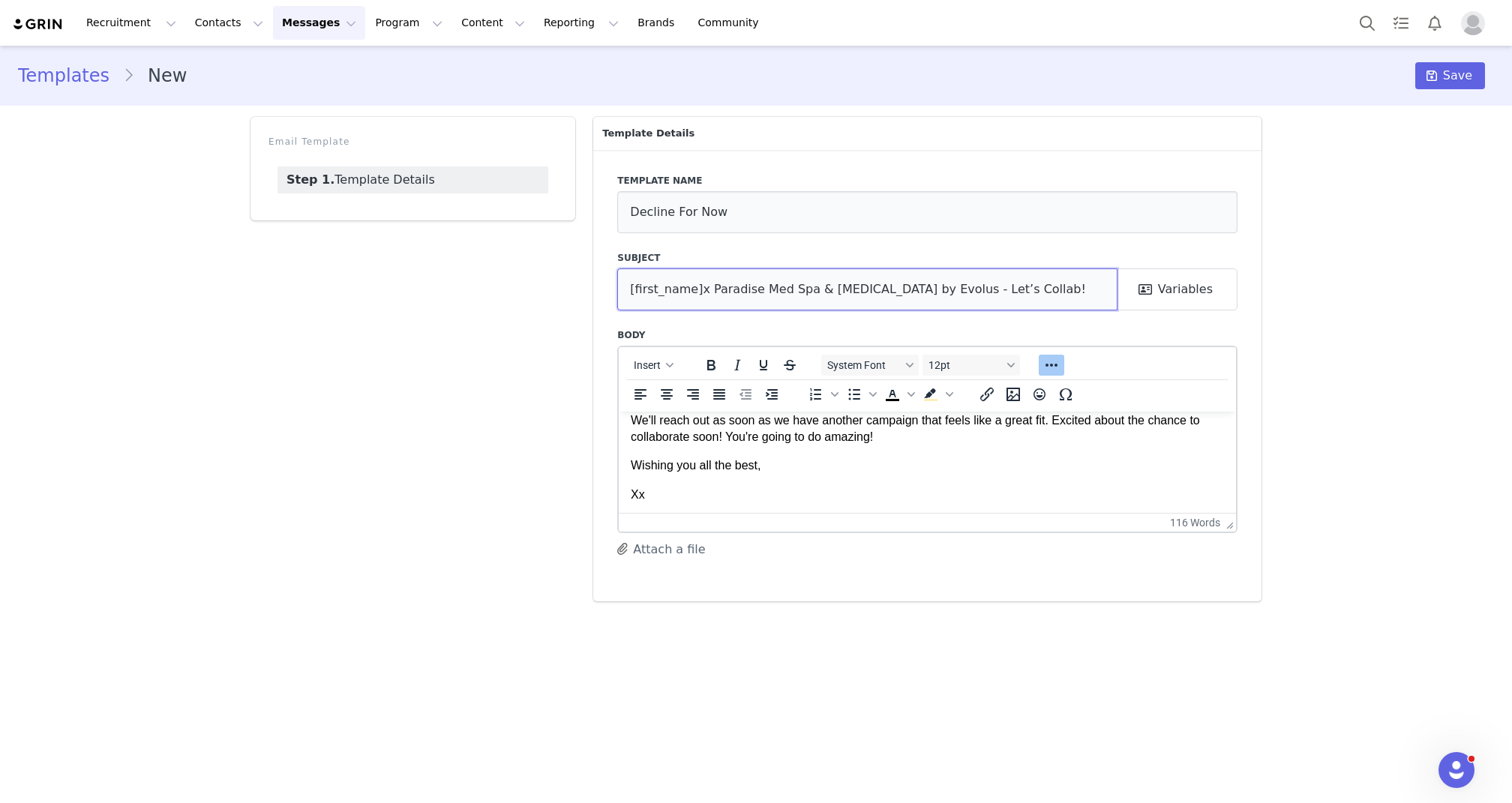
click at [697, 288] on input "[first_name]x Paradise Med Spa & [MEDICAL_DATA] by Evolus - Let’s Collab!" at bounding box center [867, 289] width 501 height 42
drag, startPoint x: 709, startPoint y: 287, endPoint x: 755, endPoint y: 292, distance: 46.3
click at [755, 292] on input "[first_name] x Paradise Med Spa & [MEDICAL_DATA] by Evolus - Let’s Collab!" at bounding box center [867, 289] width 501 height 42
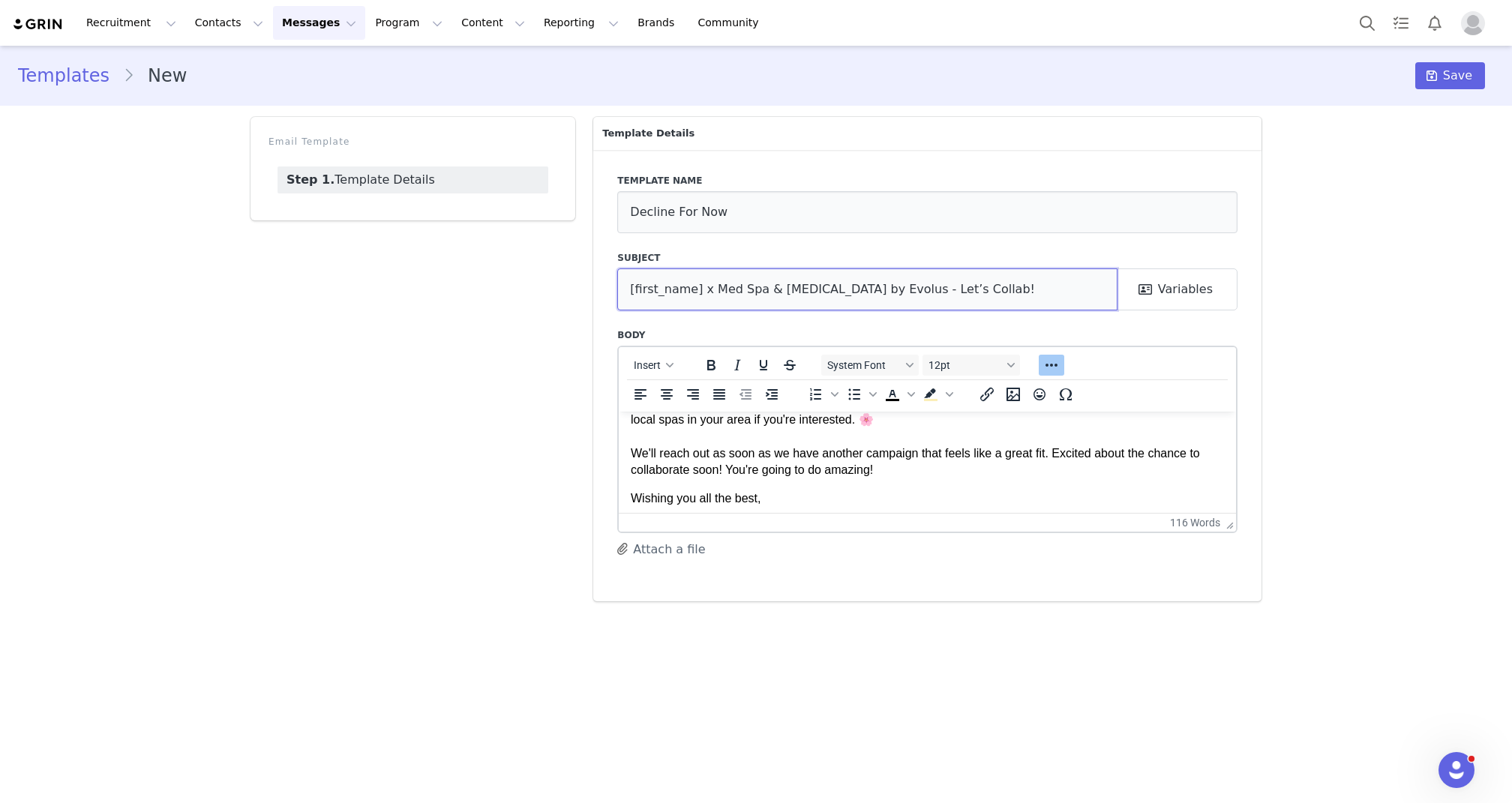
scroll to position [165, 0]
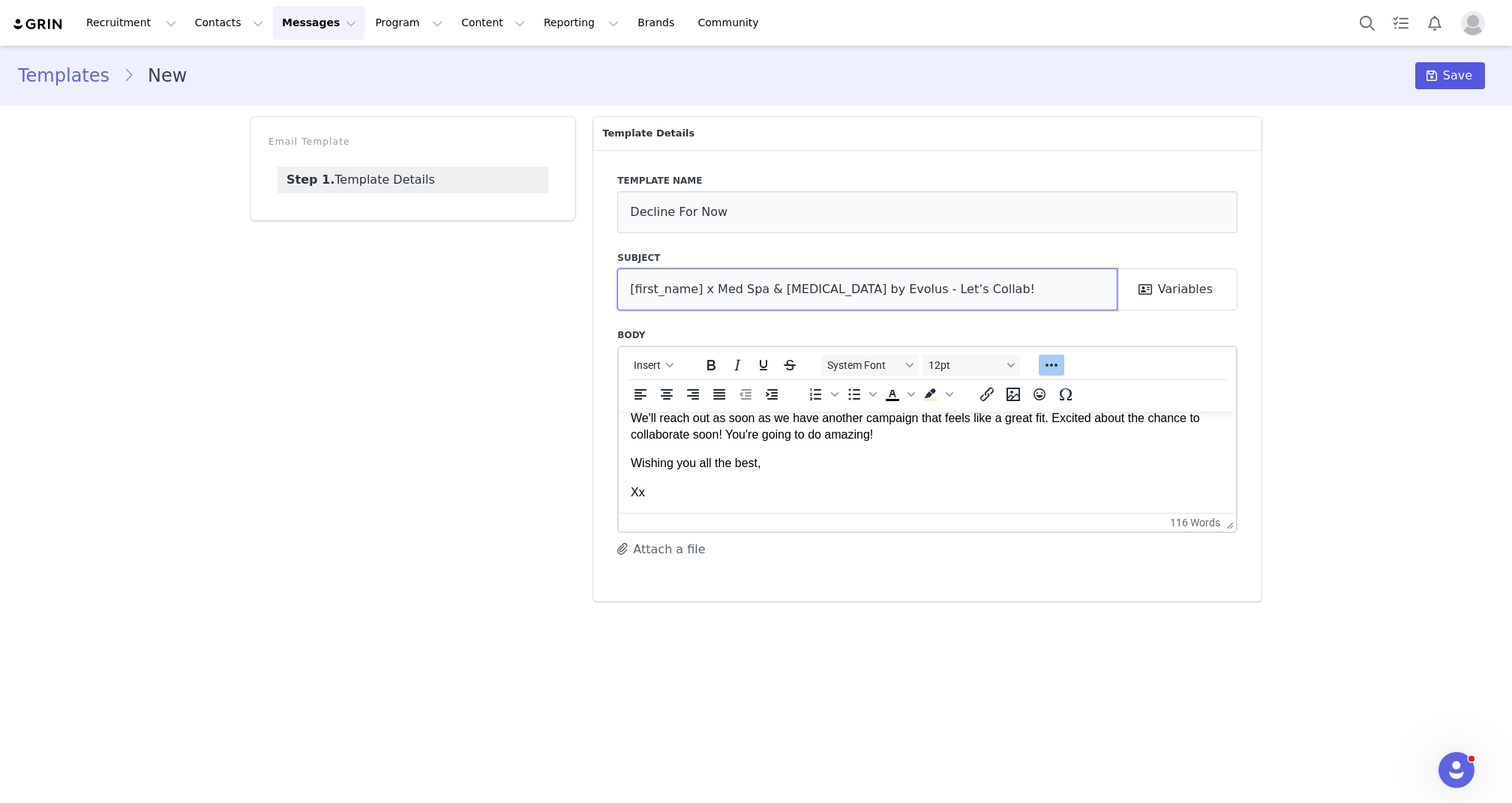
type input "[first_name] x Med Spa & [MEDICAL_DATA] by Evolus - Let’s Collab!"
click at [1444, 63] on button "Save" at bounding box center [1450, 76] width 70 height 27
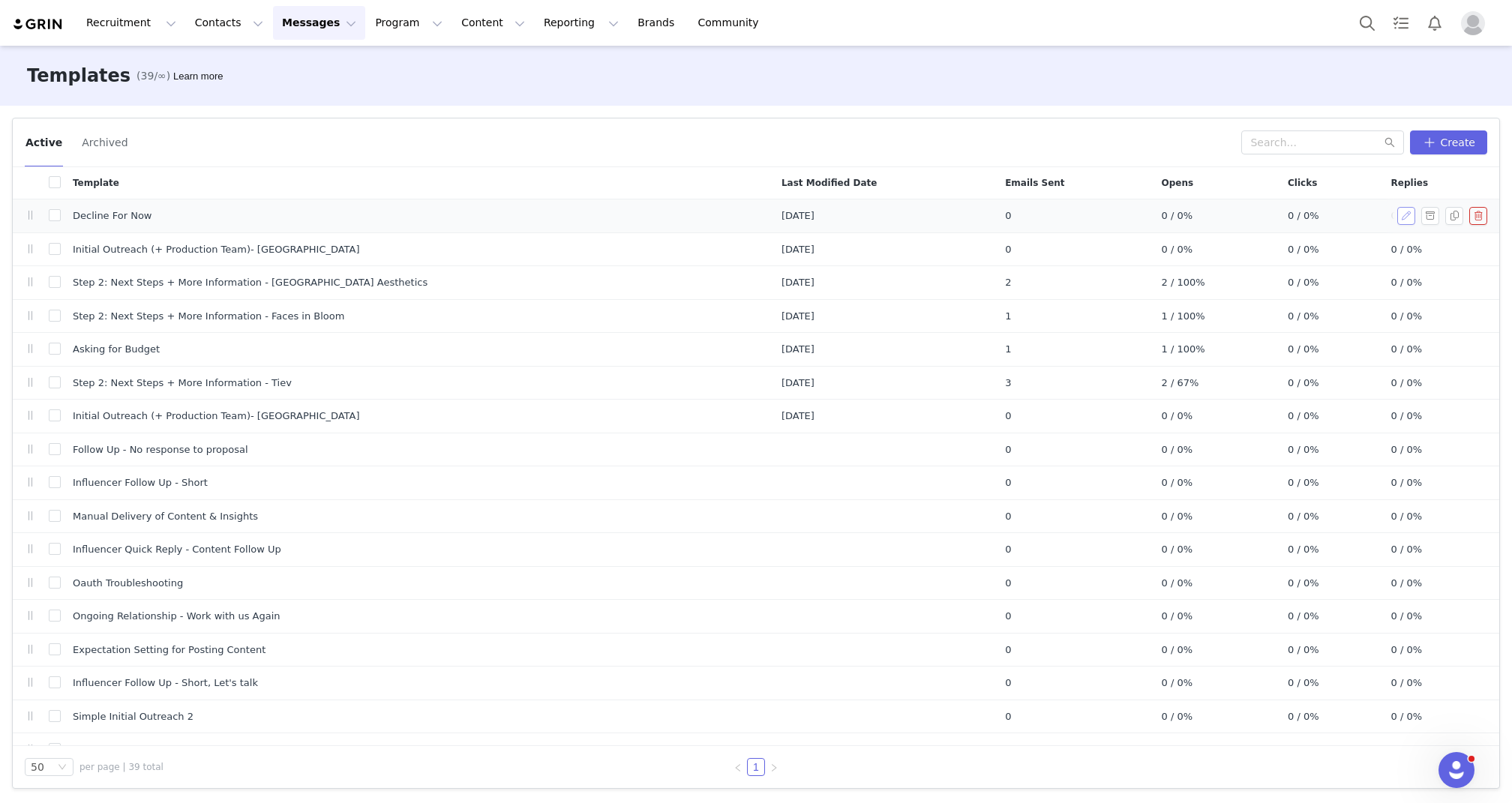
click at [1397, 219] on button "button" at bounding box center [1406, 215] width 18 height 18
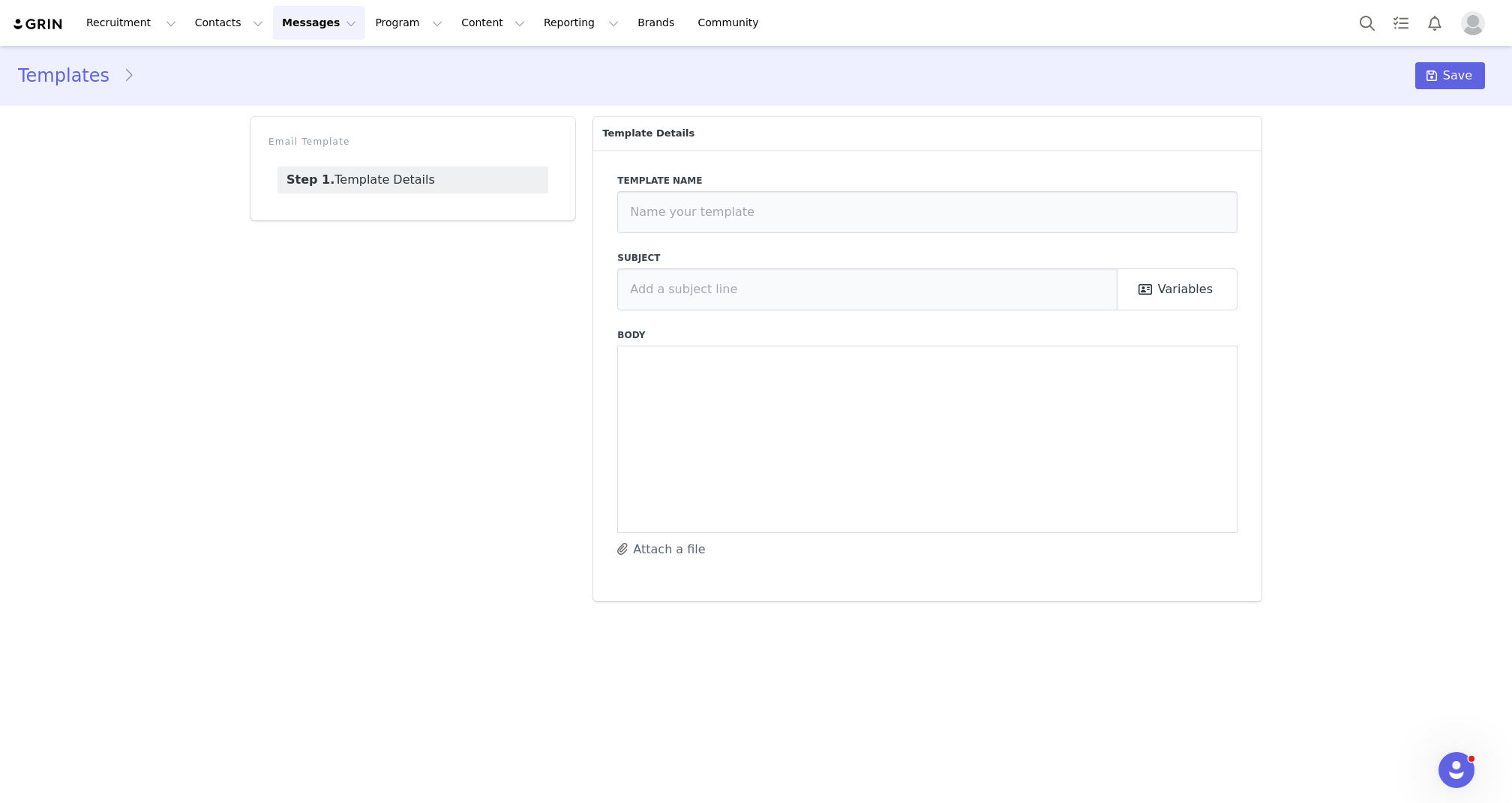
type input "Decline For Now"
type input "[first_name] x Med Spa & [MEDICAL_DATA] by Evolus - Let’s Collab!"
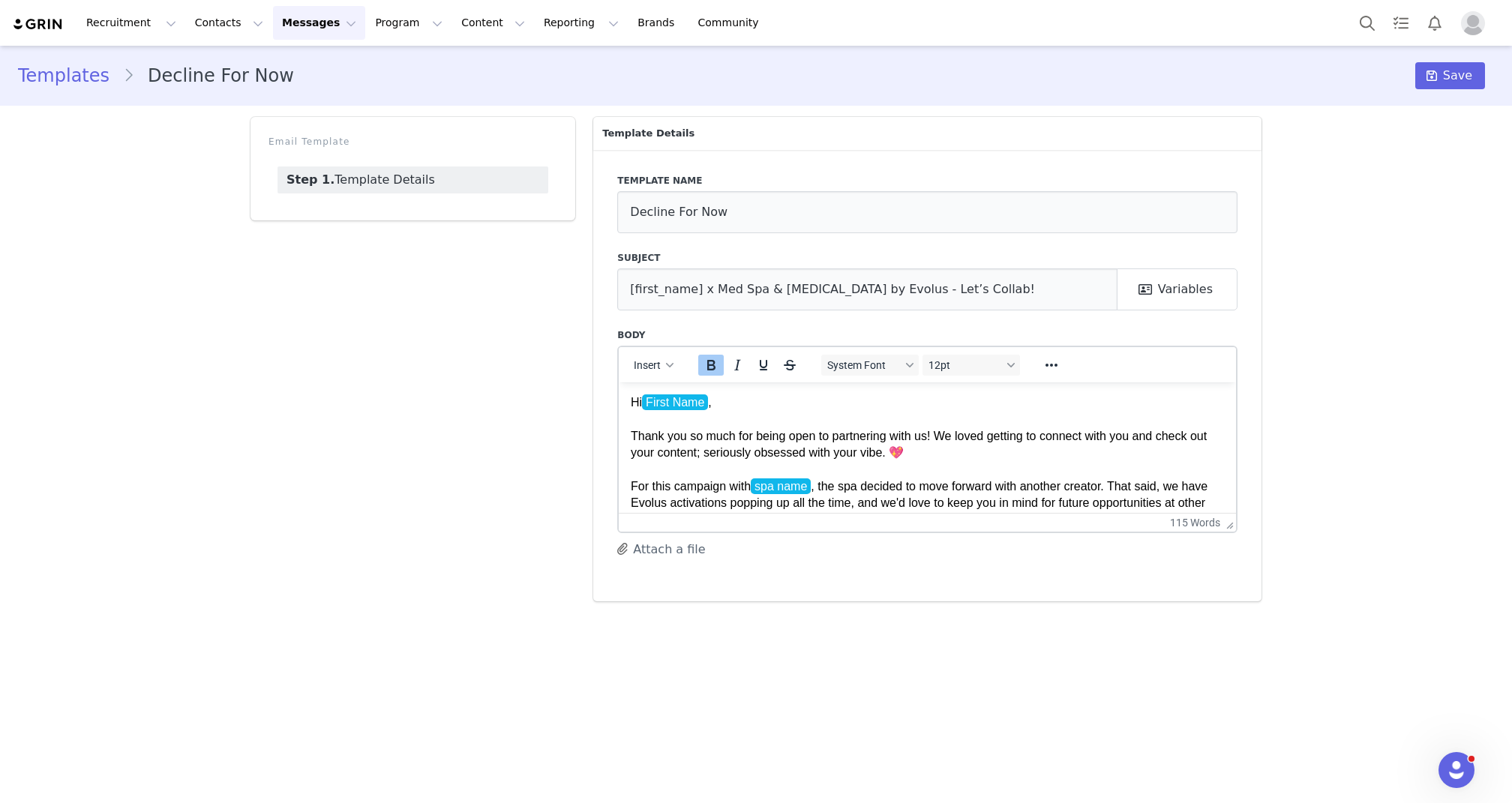
click at [689, 445] on p "Hi First Name , Thank you so much for being open to partnering with us! We love…" at bounding box center [927, 485] width 593 height 185
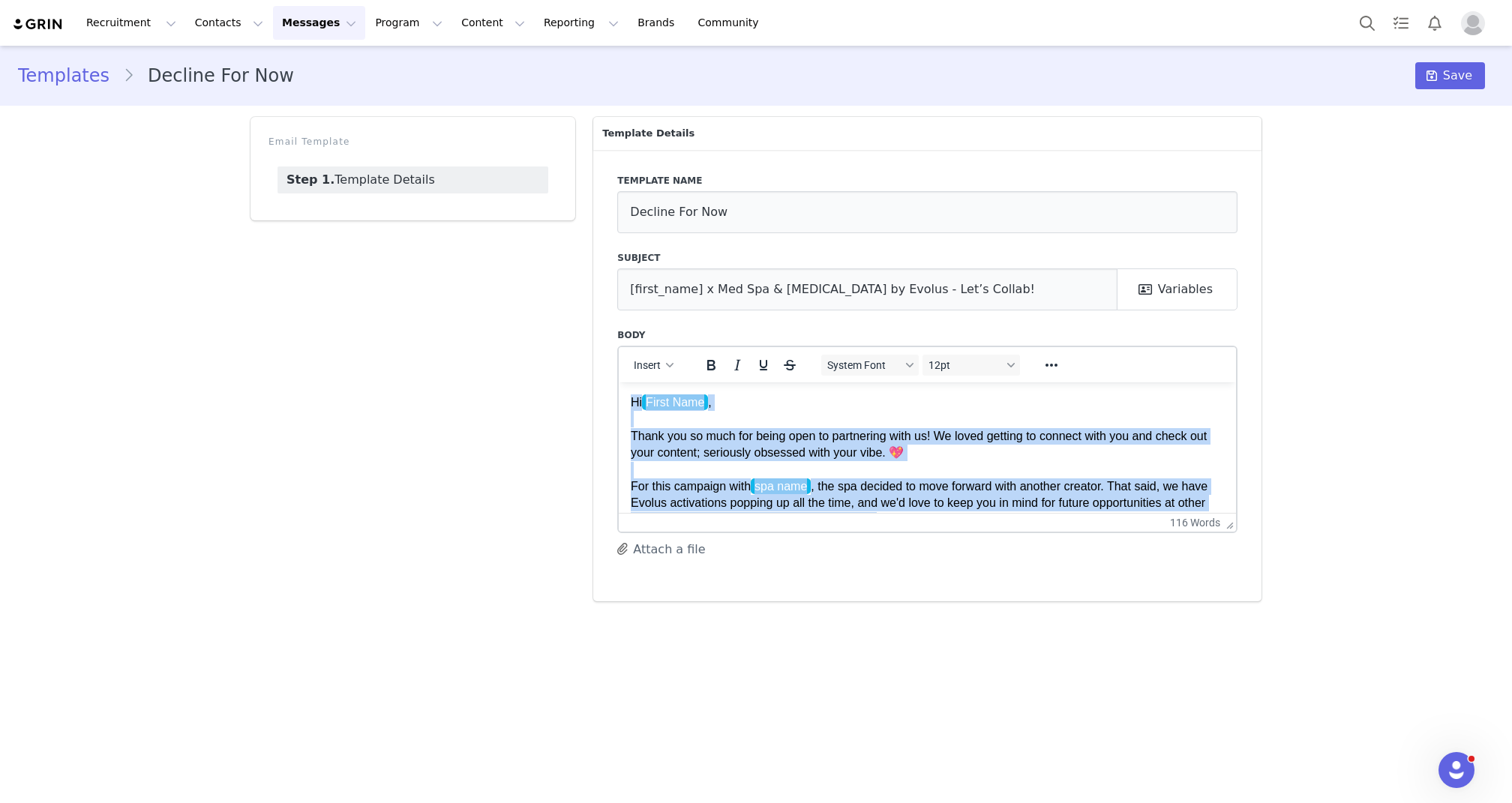
copy body "Hi First Name , Thank you so much for being open to partnering with us! We love…"
